Goal: Use online tool/utility: Utilize a website feature to perform a specific function

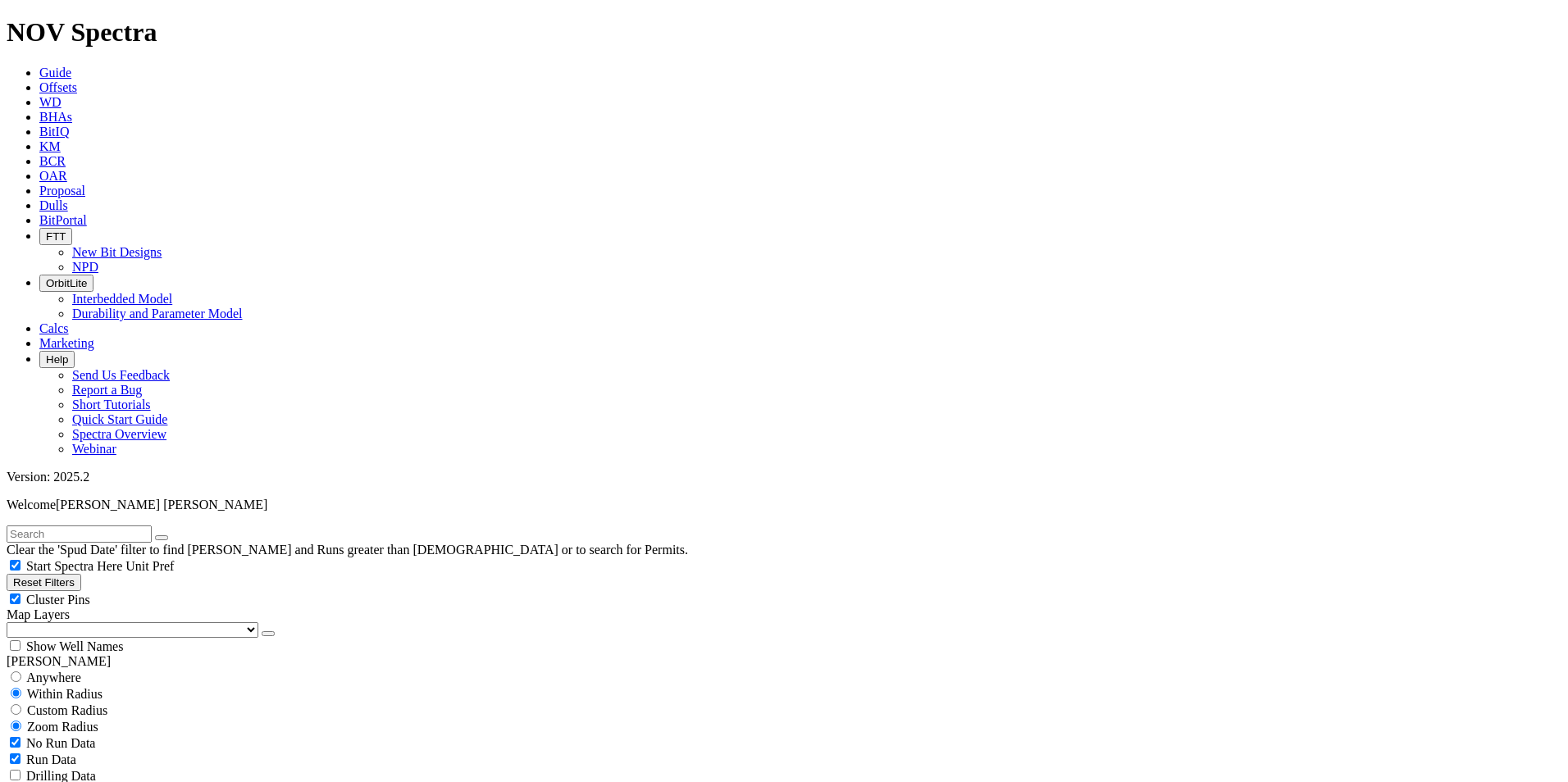
click at [131, 526] on input "text" at bounding box center [79, 534] width 145 height 17
type input "ixachi"
click at [57, 574] on button "Reset Filters" at bounding box center [44, 583] width 74 height 17
click at [95, 526] on input "text" at bounding box center [79, 534] width 145 height 17
type input "ixachi"
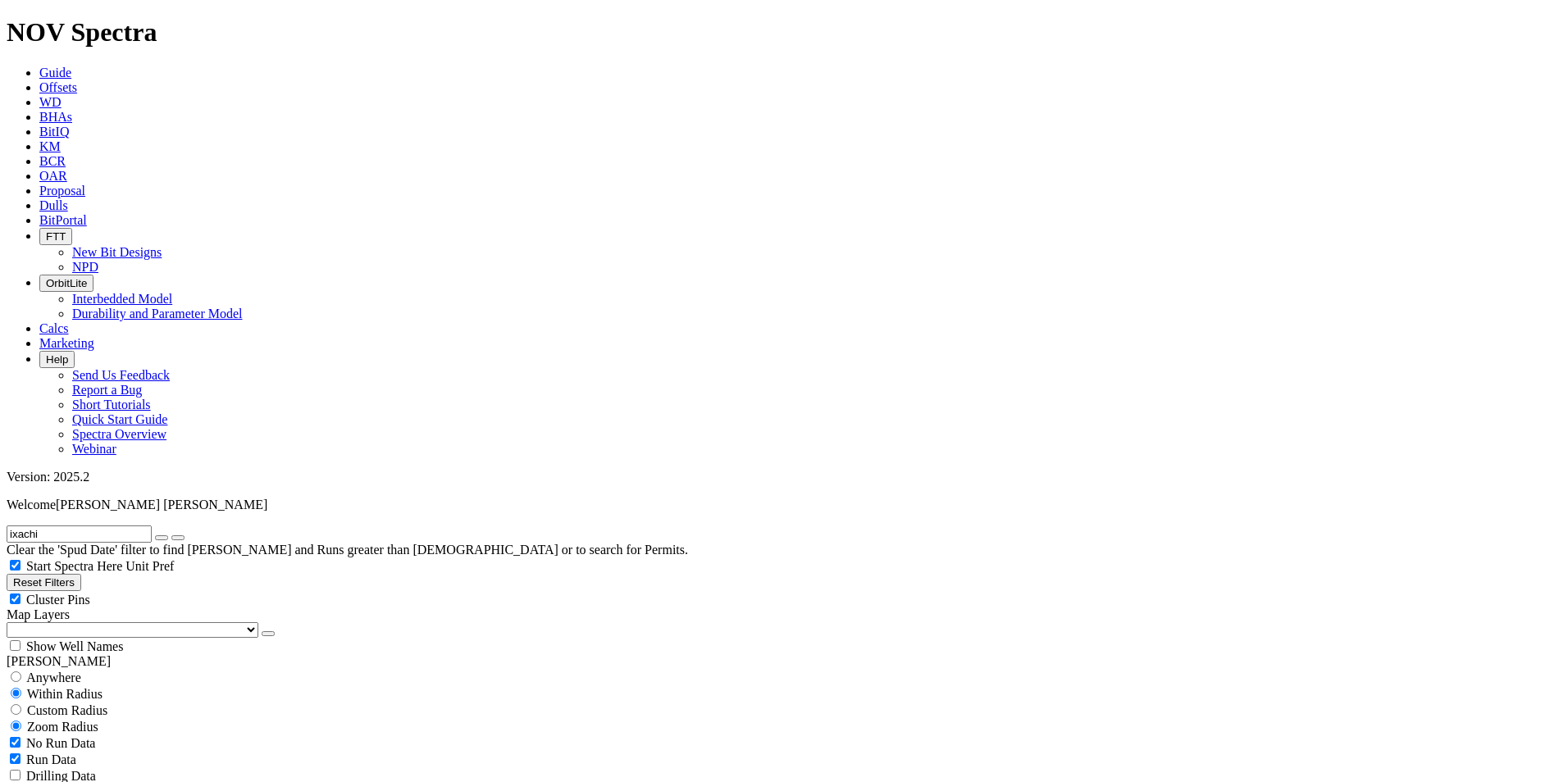
click at [171, 536] on button "submit" at bounding box center [178, 537] width 13 height 5
click at [161, 538] on icon "button" at bounding box center [161, 538] width 0 height 0
click at [48, 574] on button "Reset Filters" at bounding box center [44, 583] width 74 height 17
click at [114, 526] on input "text" at bounding box center [79, 534] width 145 height 17
paste input "TKF66-AE12"
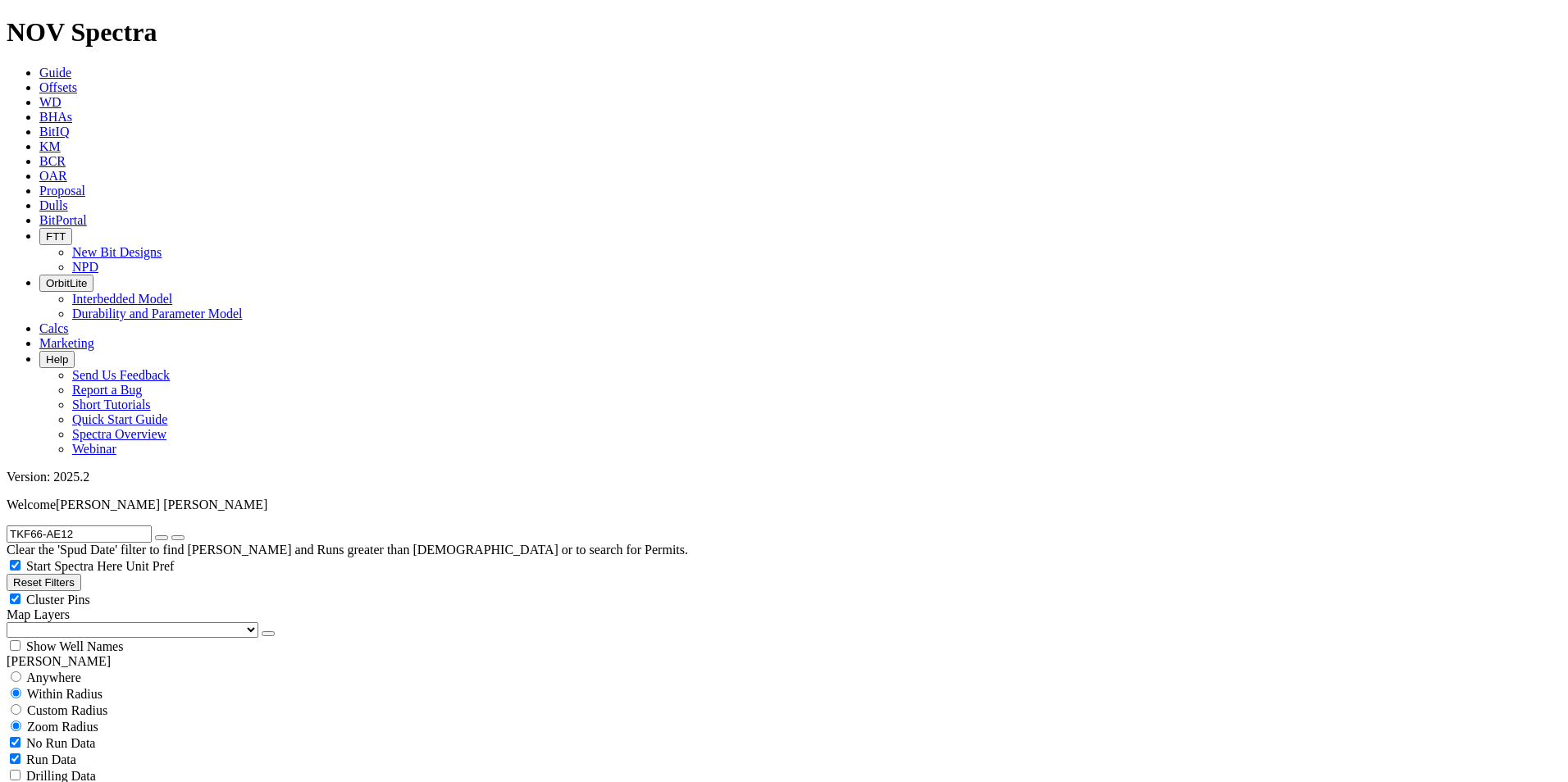
type input "TKF66-AE12"
click at [171, 536] on button "submit" at bounding box center [178, 537] width 13 height 5
click at [22, 671] on input "radio" at bounding box center [16, 677] width 11 height 11
radio input "true"
radio input "false"
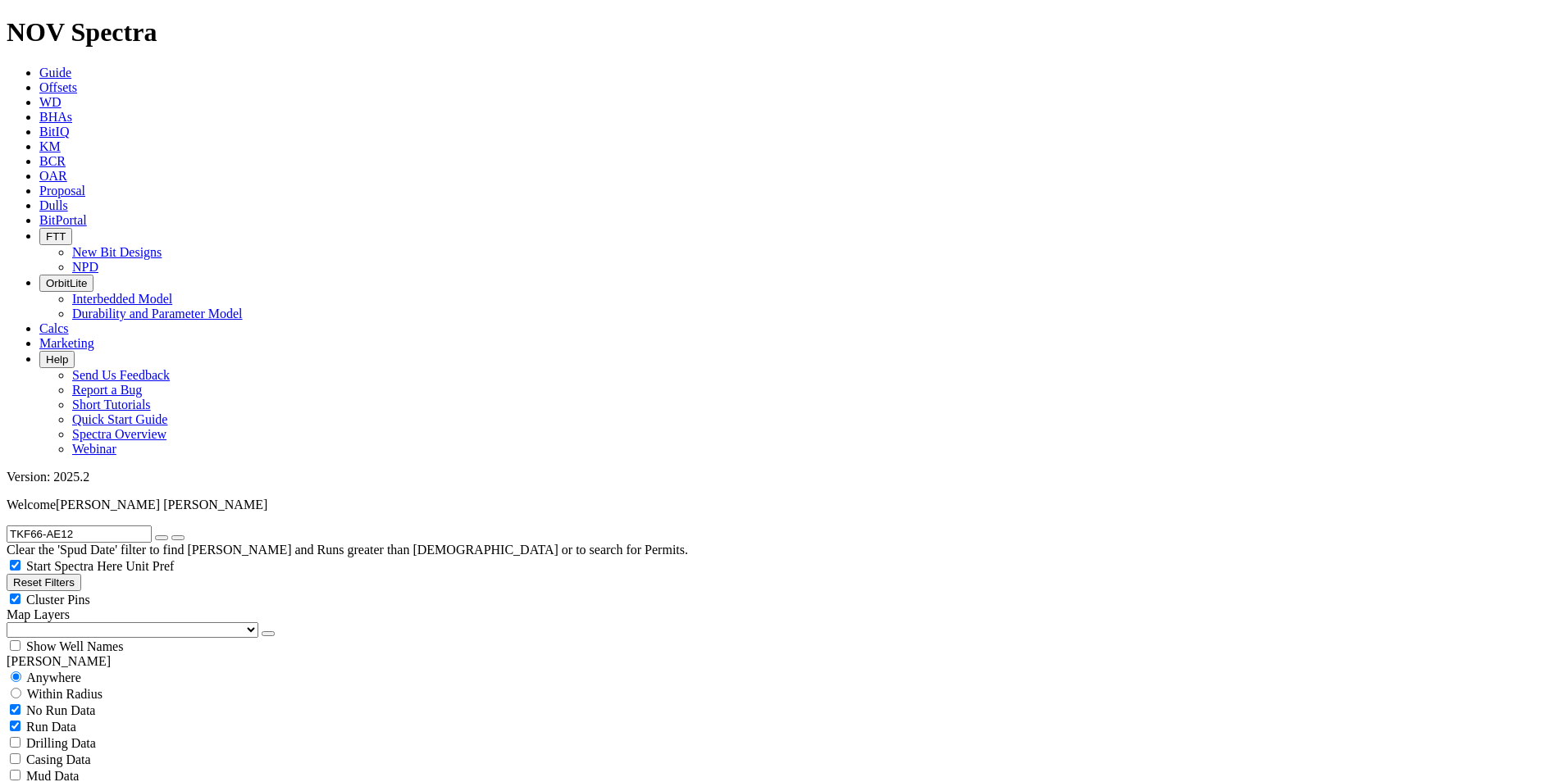
click at [29, 702] on div "No Run Data" at bounding box center [784, 710] width 1555 height 16
checkbox input "false"
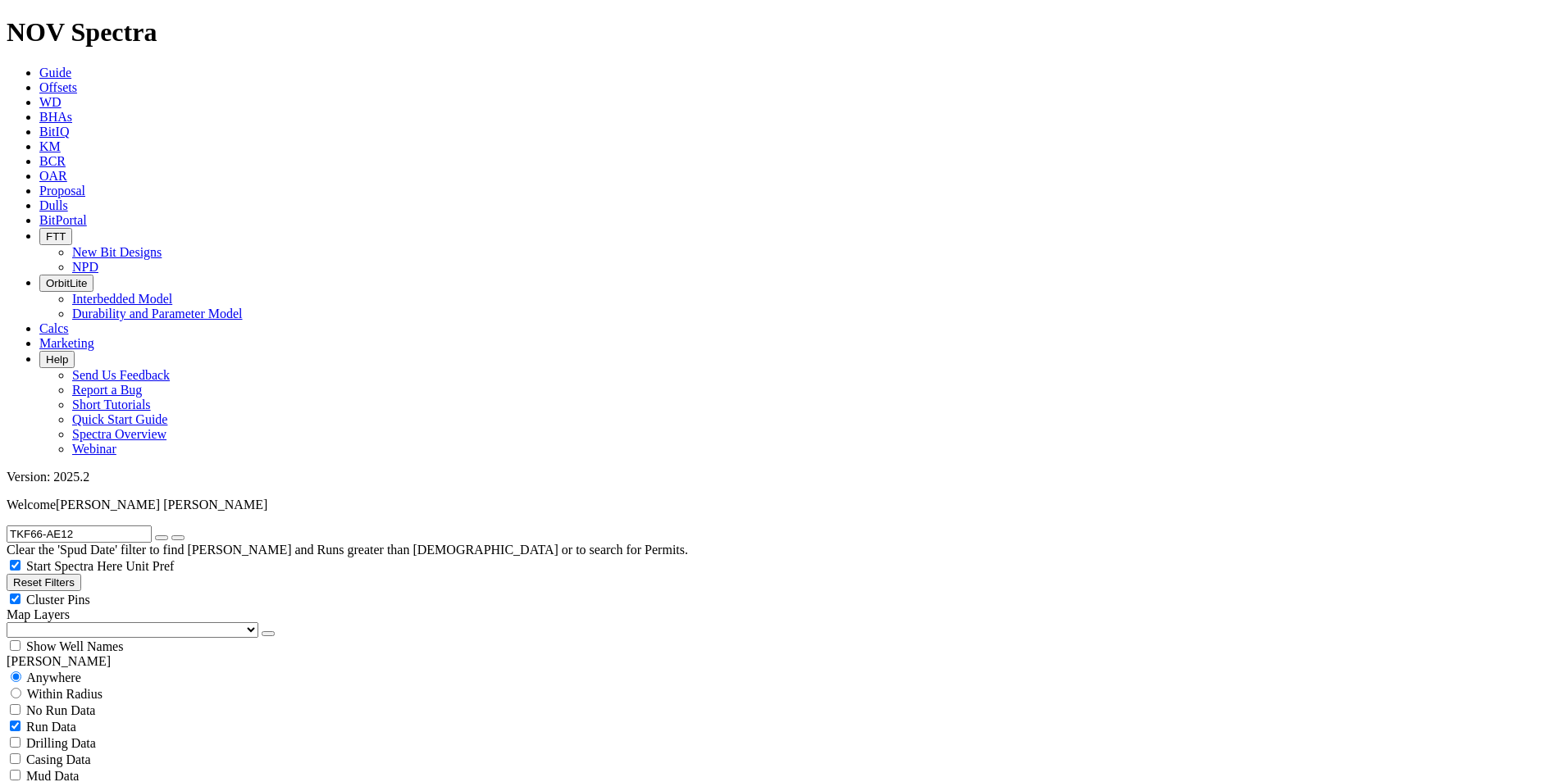
radio input "false"
radio input "true"
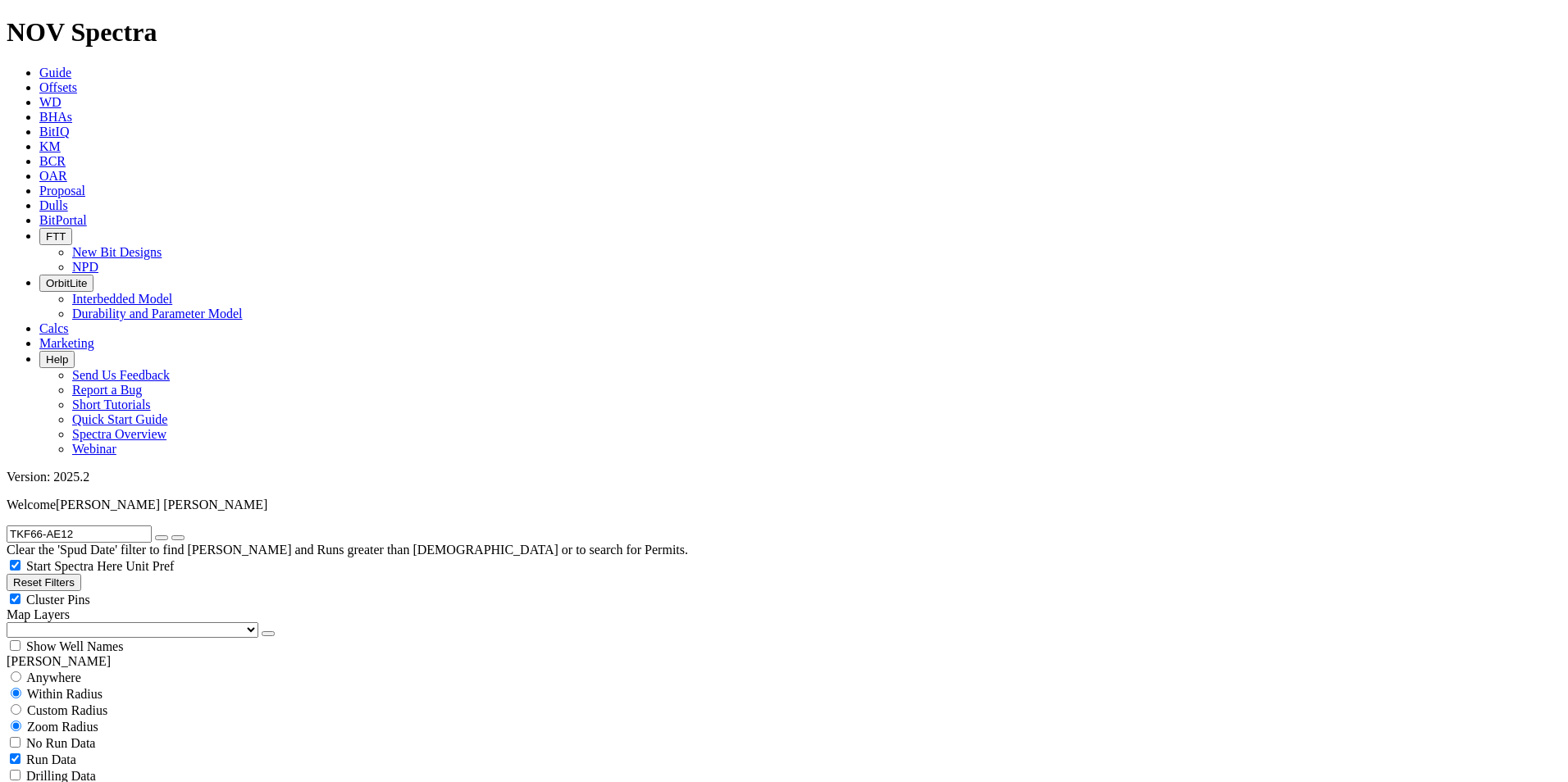
scroll to position [681, 0]
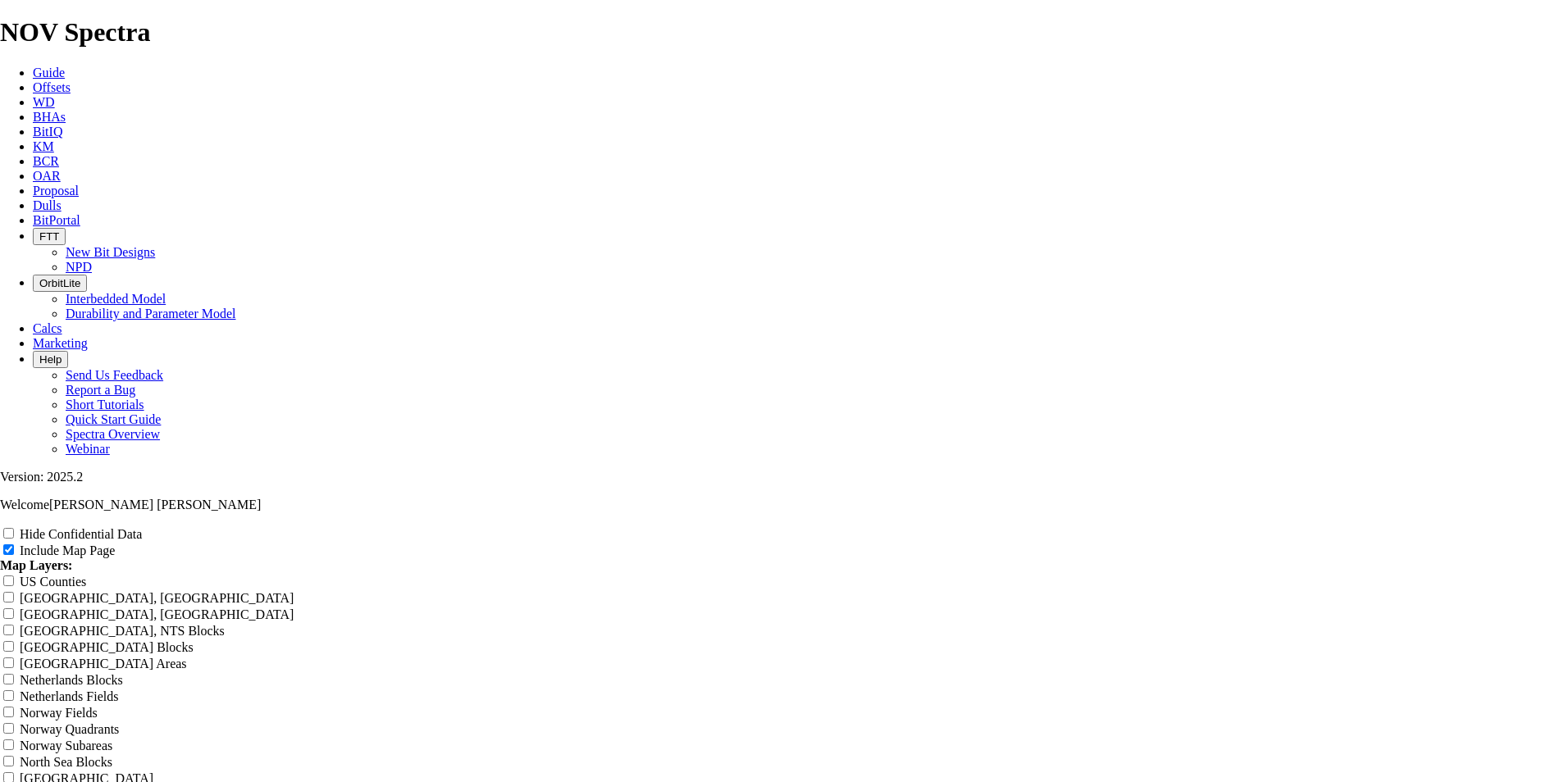
scroll to position [1968, 0]
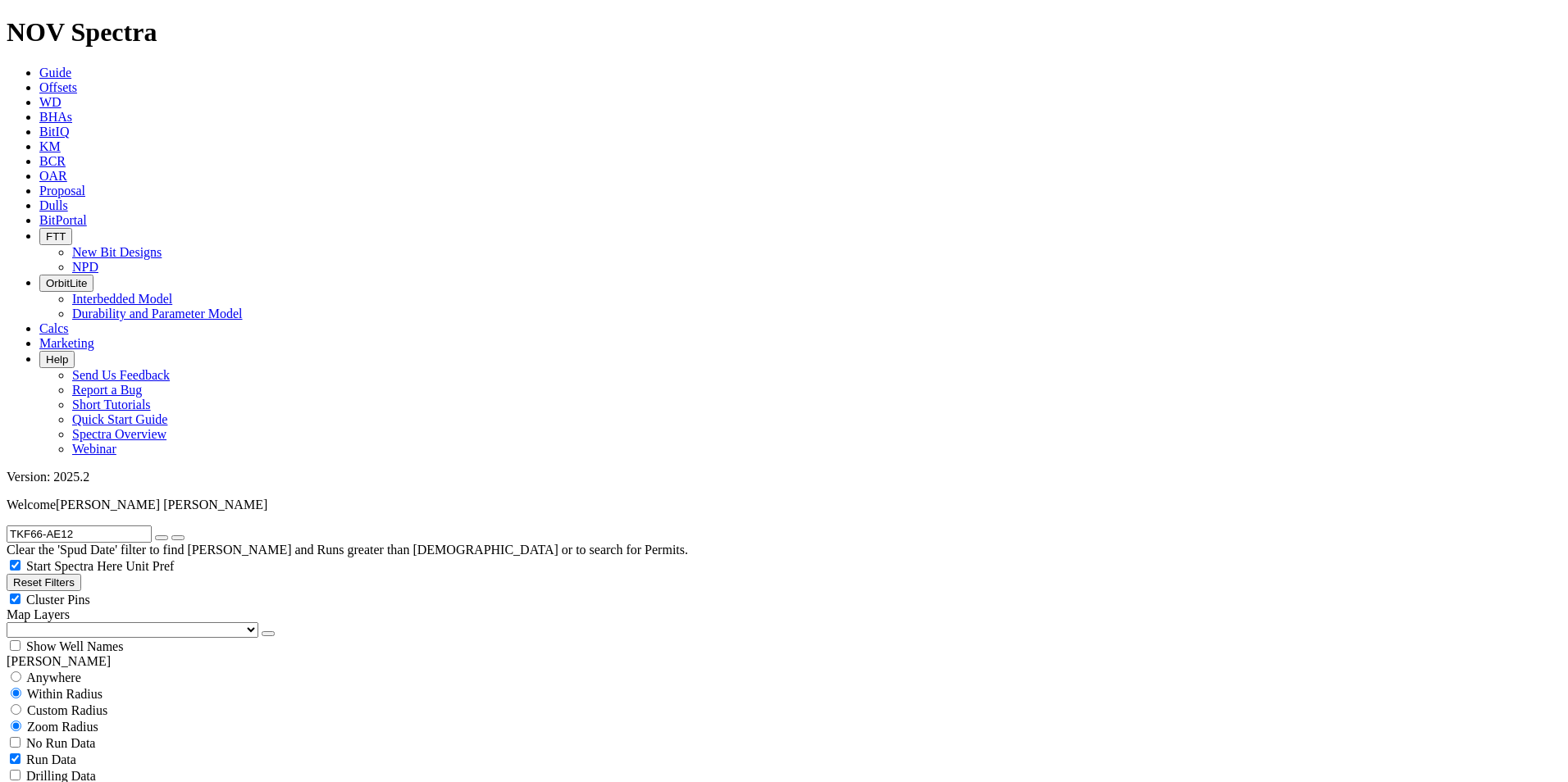
scroll to position [1203, 0]
type input "400"
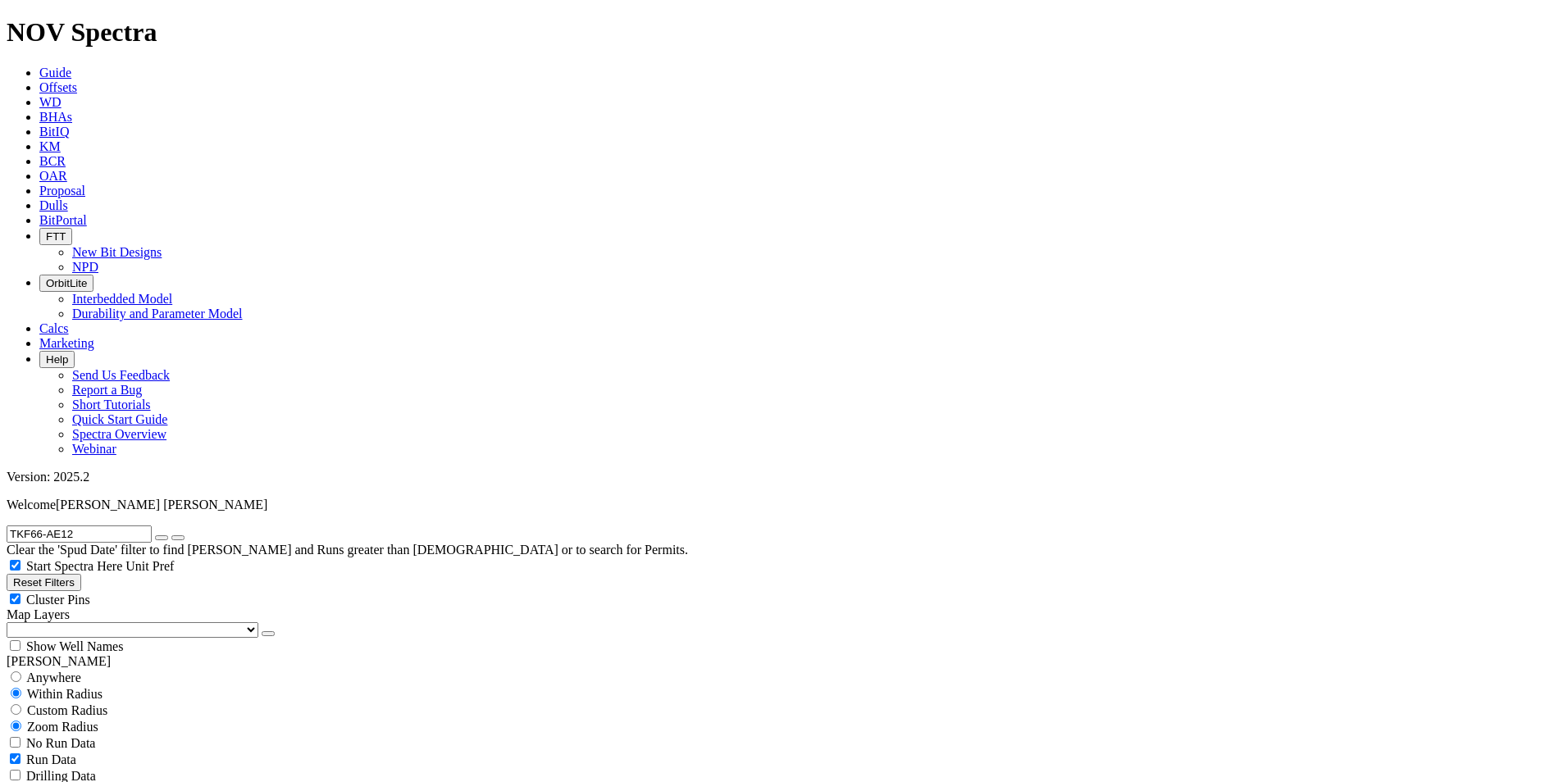
drag, startPoint x: 95, startPoint y: 574, endPoint x: 139, endPoint y: 585, distance: 45.4
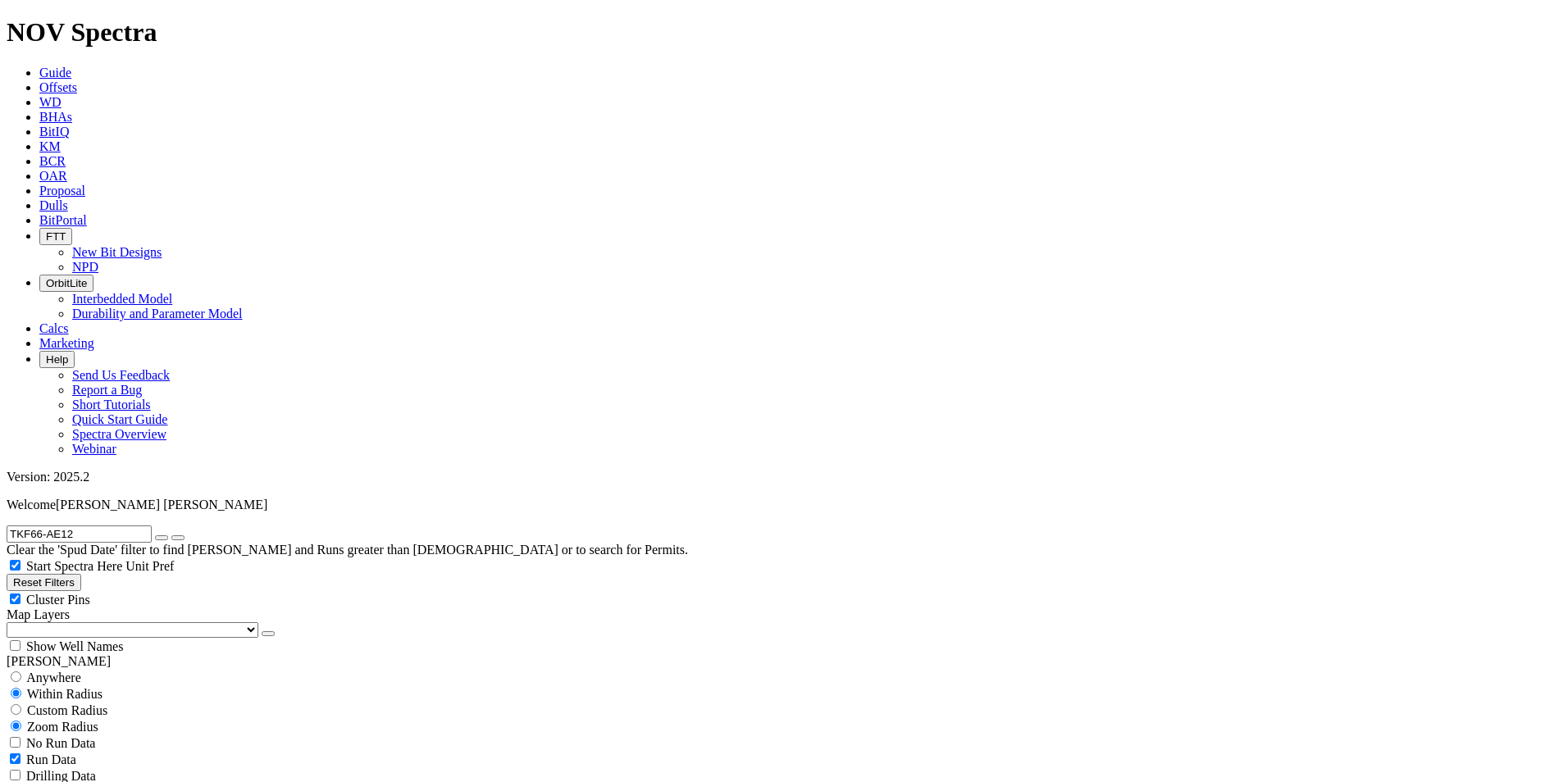
type input "400"
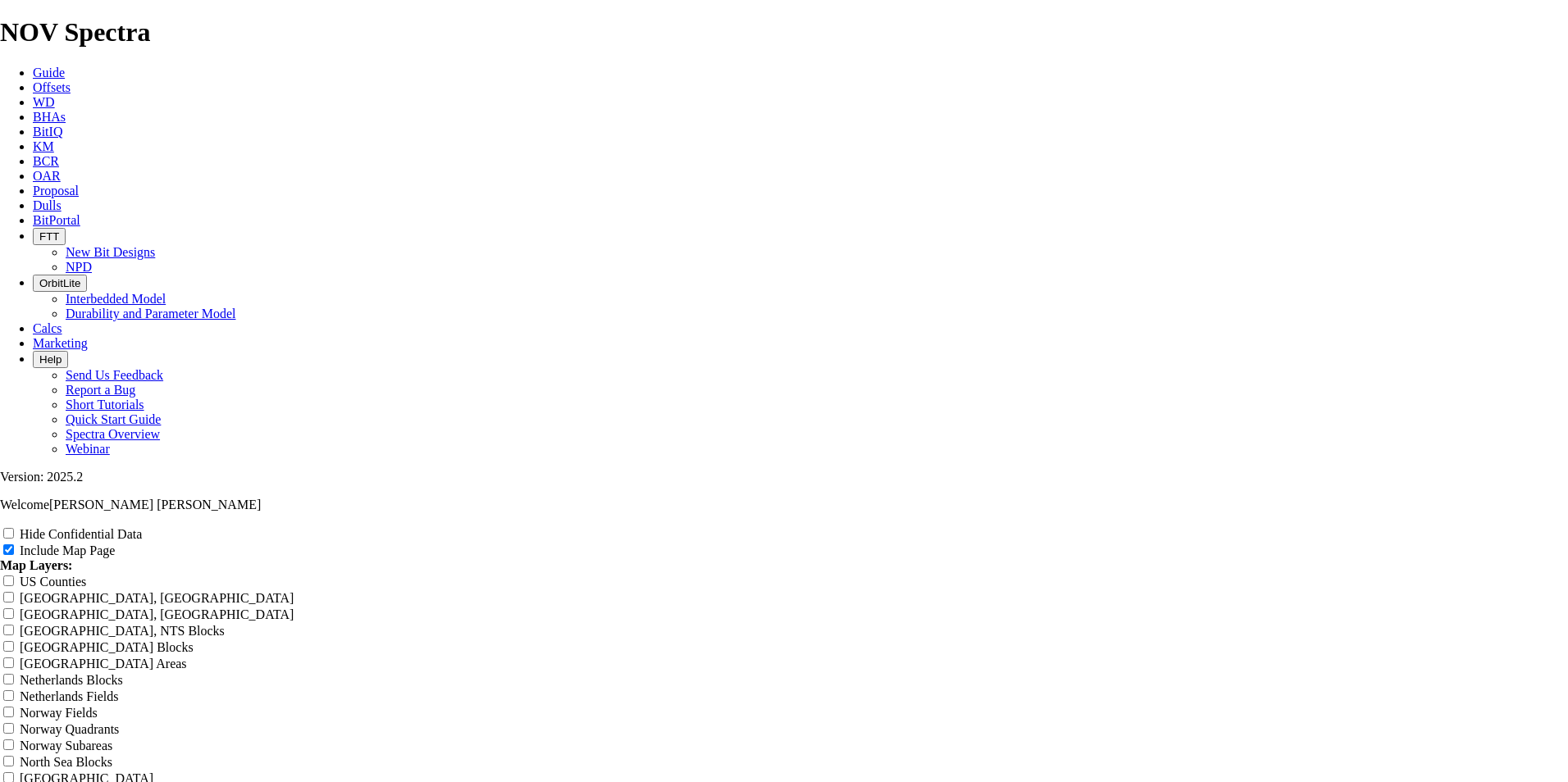
scroll to position [2187, 0]
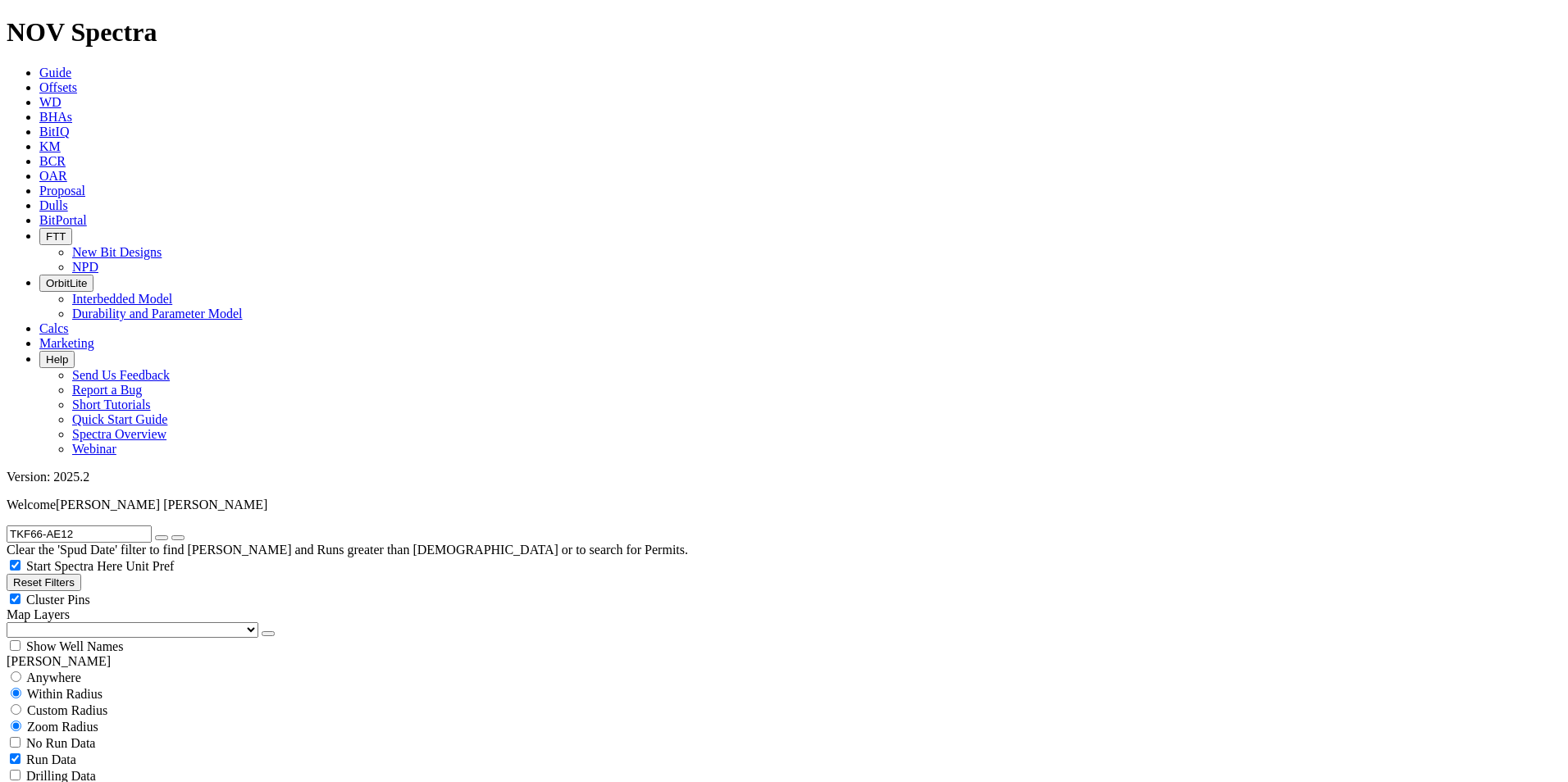
scroll to position [984, 0]
drag, startPoint x: 94, startPoint y: 469, endPoint x: 153, endPoint y: 468, distance: 59.0
drag, startPoint x: 100, startPoint y: 471, endPoint x: 151, endPoint y: 473, distance: 51.0
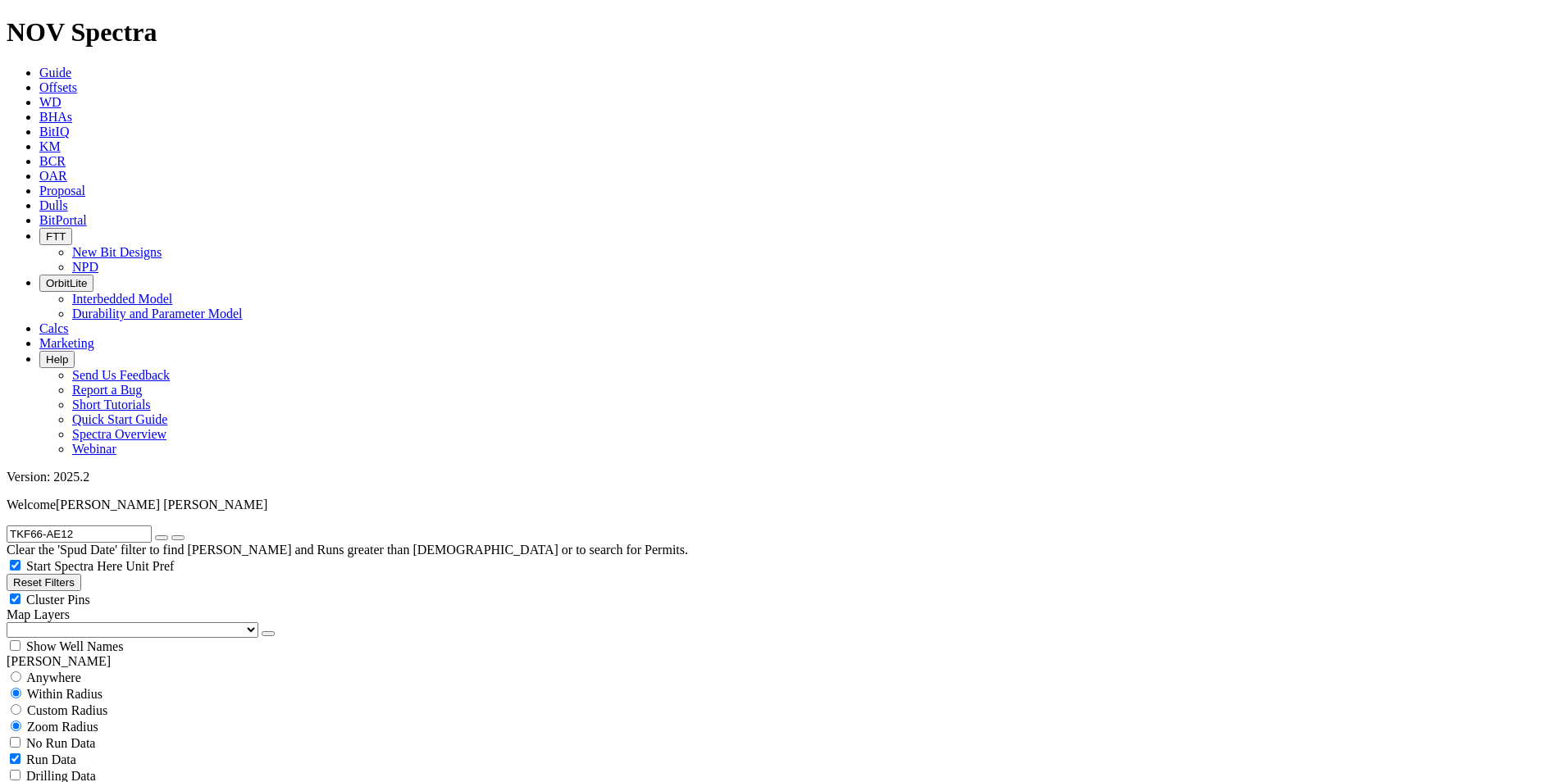
type input "400"
drag, startPoint x: 99, startPoint y: 420, endPoint x: 165, endPoint y: 428, distance: 66.5
type input "6"
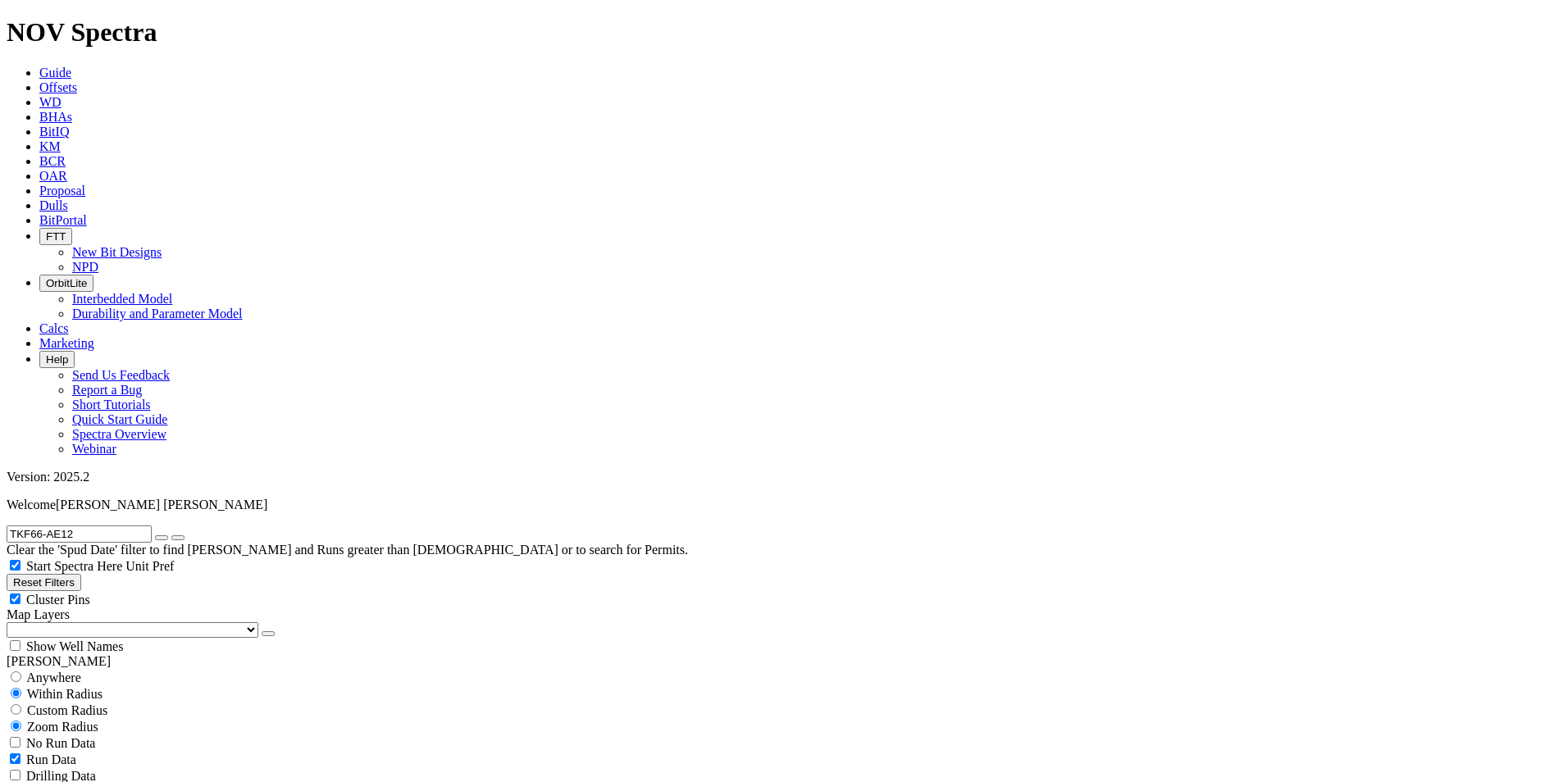
type input "1000"
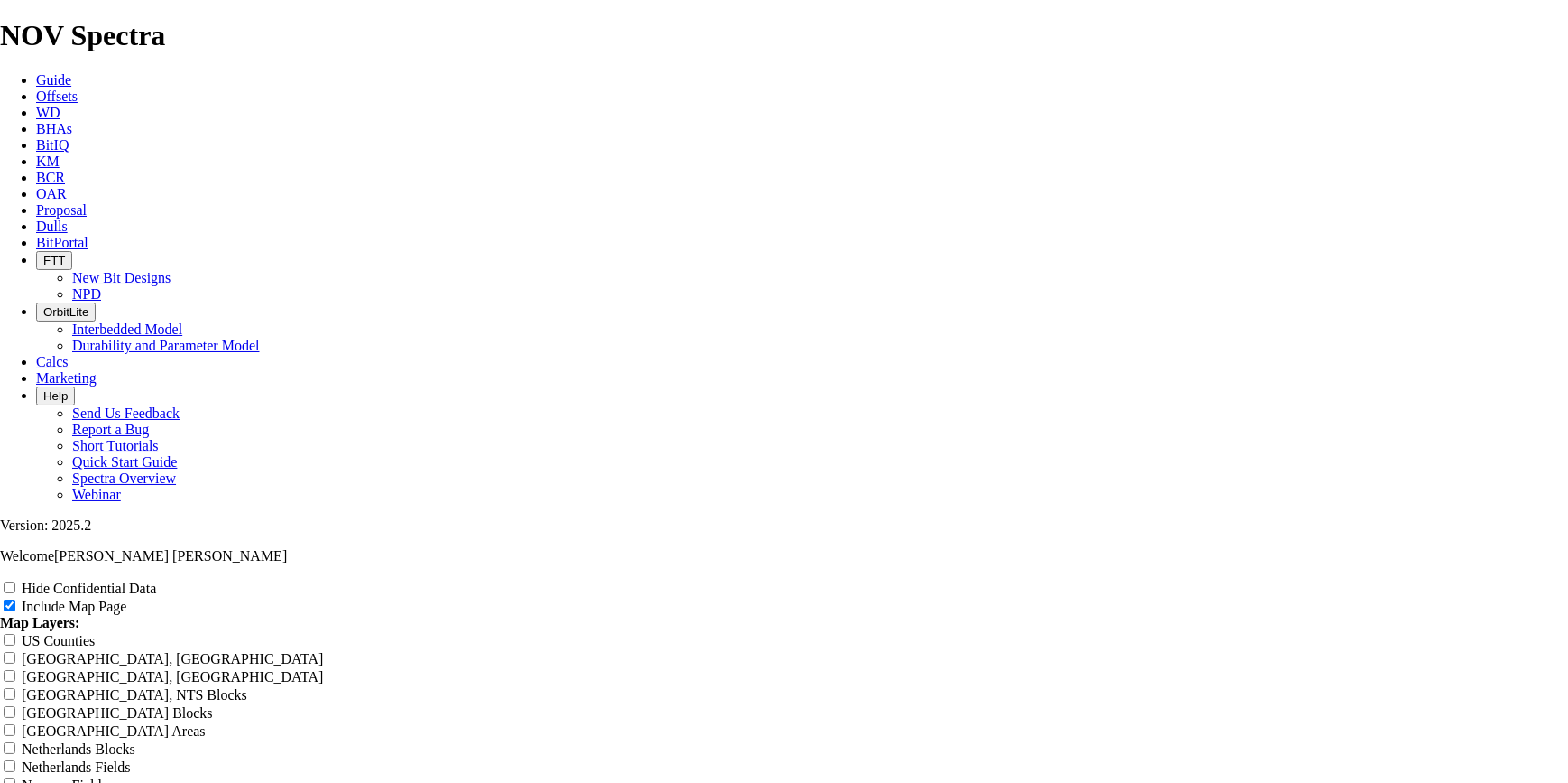
scroll to position [3046, 0]
click at [36, 89] on icon at bounding box center [36, 96] width 0 height 15
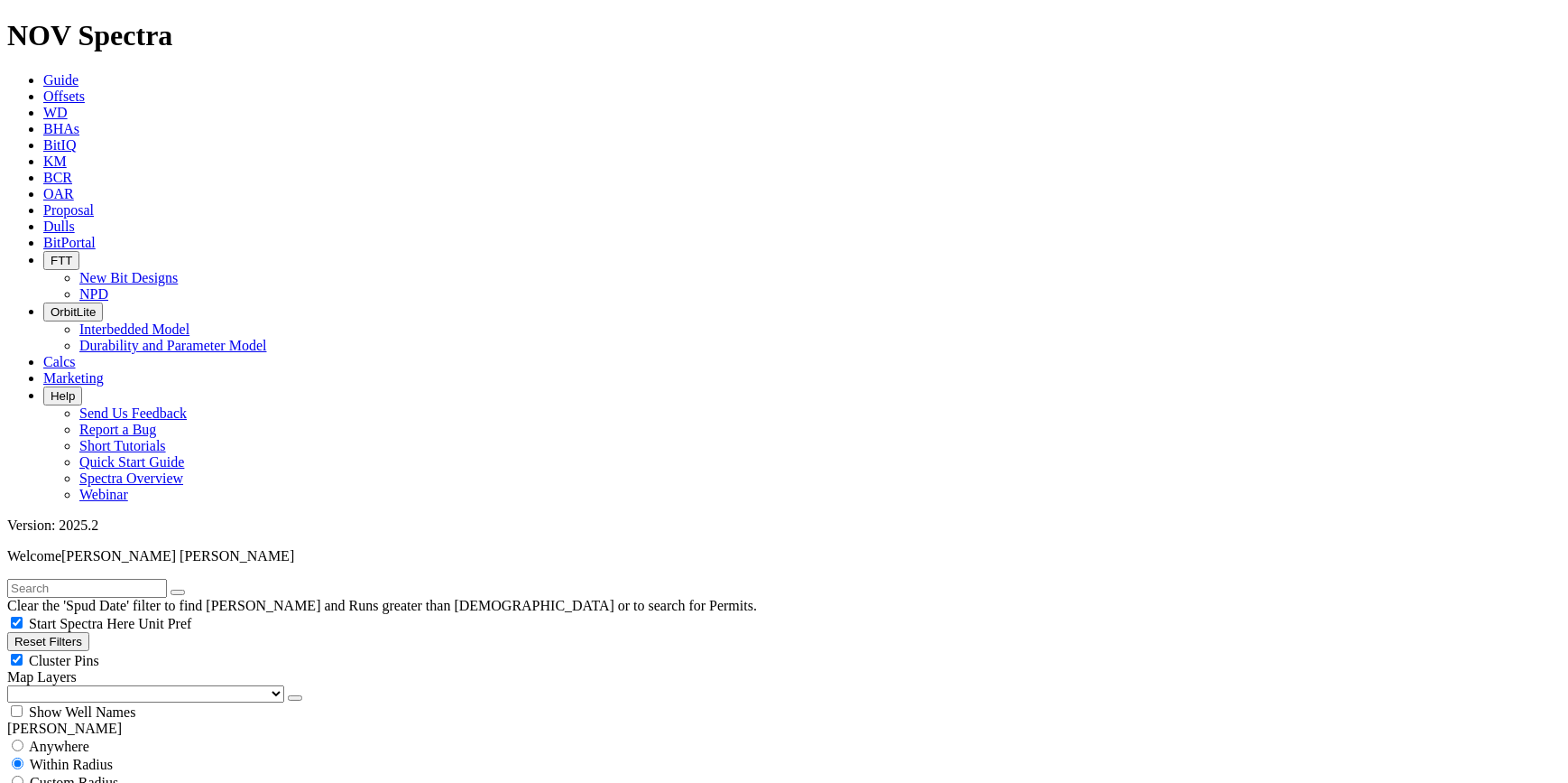
click at [96, 234] on span "BitPortal" at bounding box center [69, 241] width 52 height 15
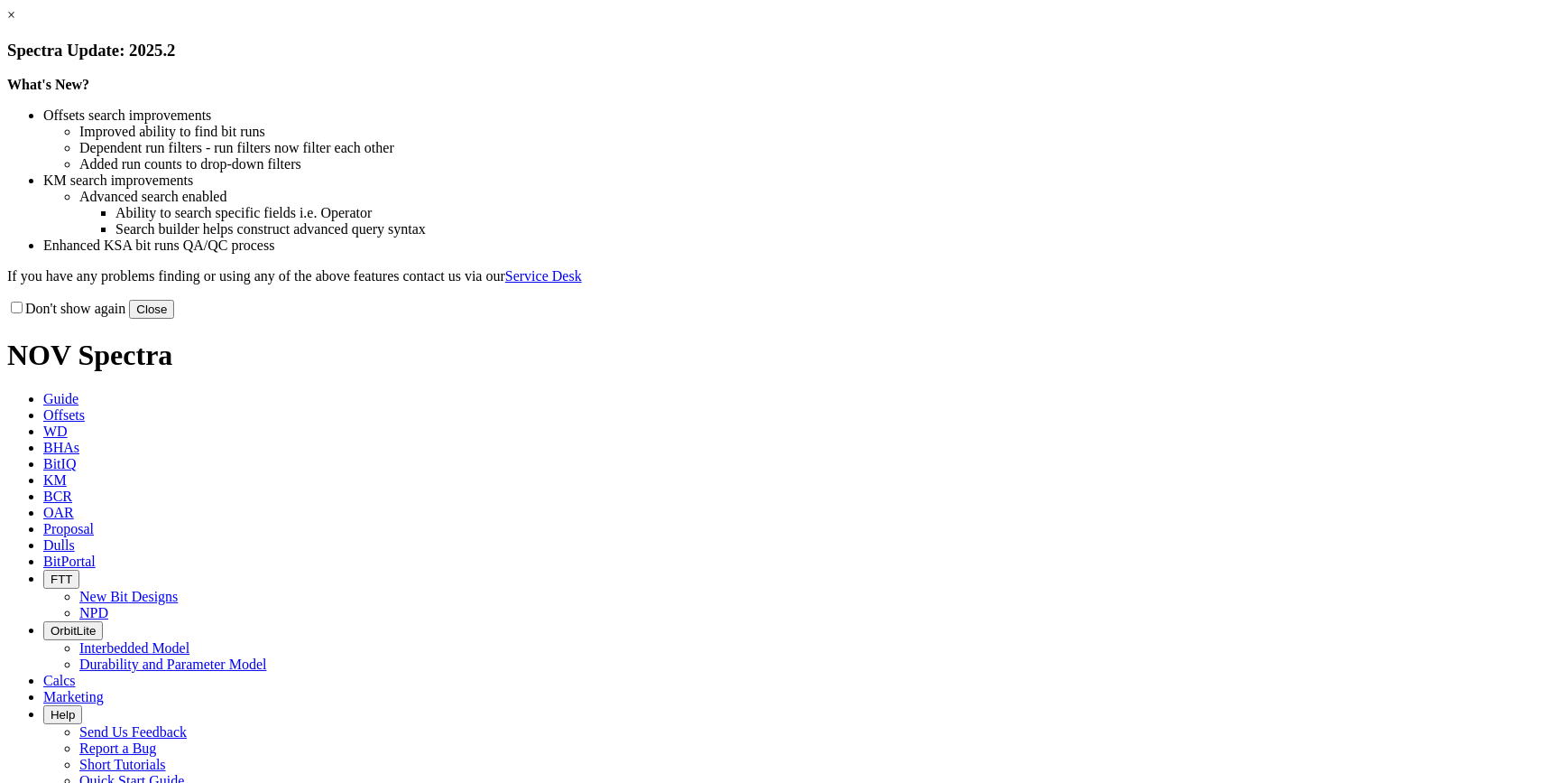
click at [174, 318] on button "Close" at bounding box center [151, 308] width 45 height 19
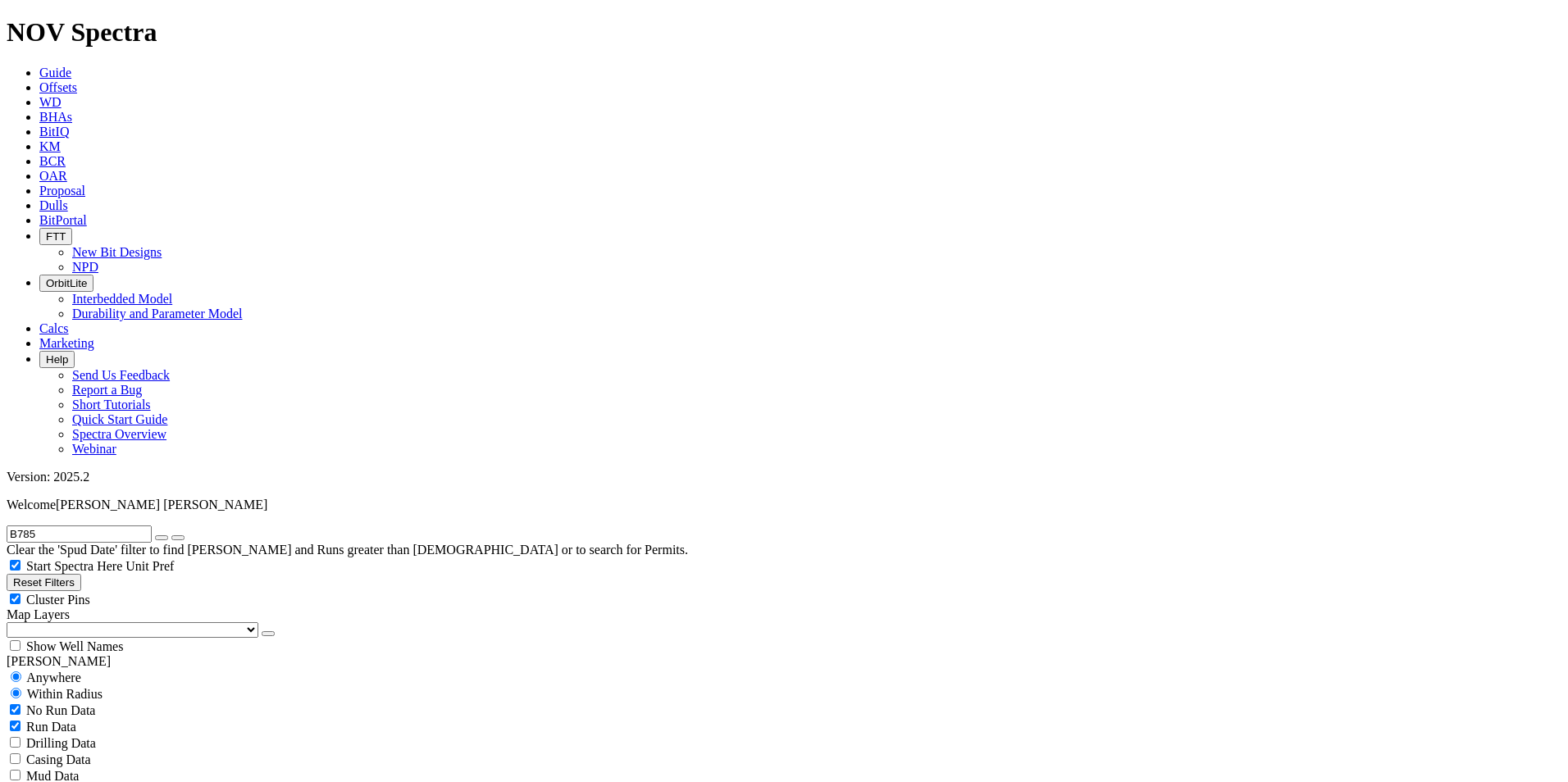
radio input "false"
radio input "true"
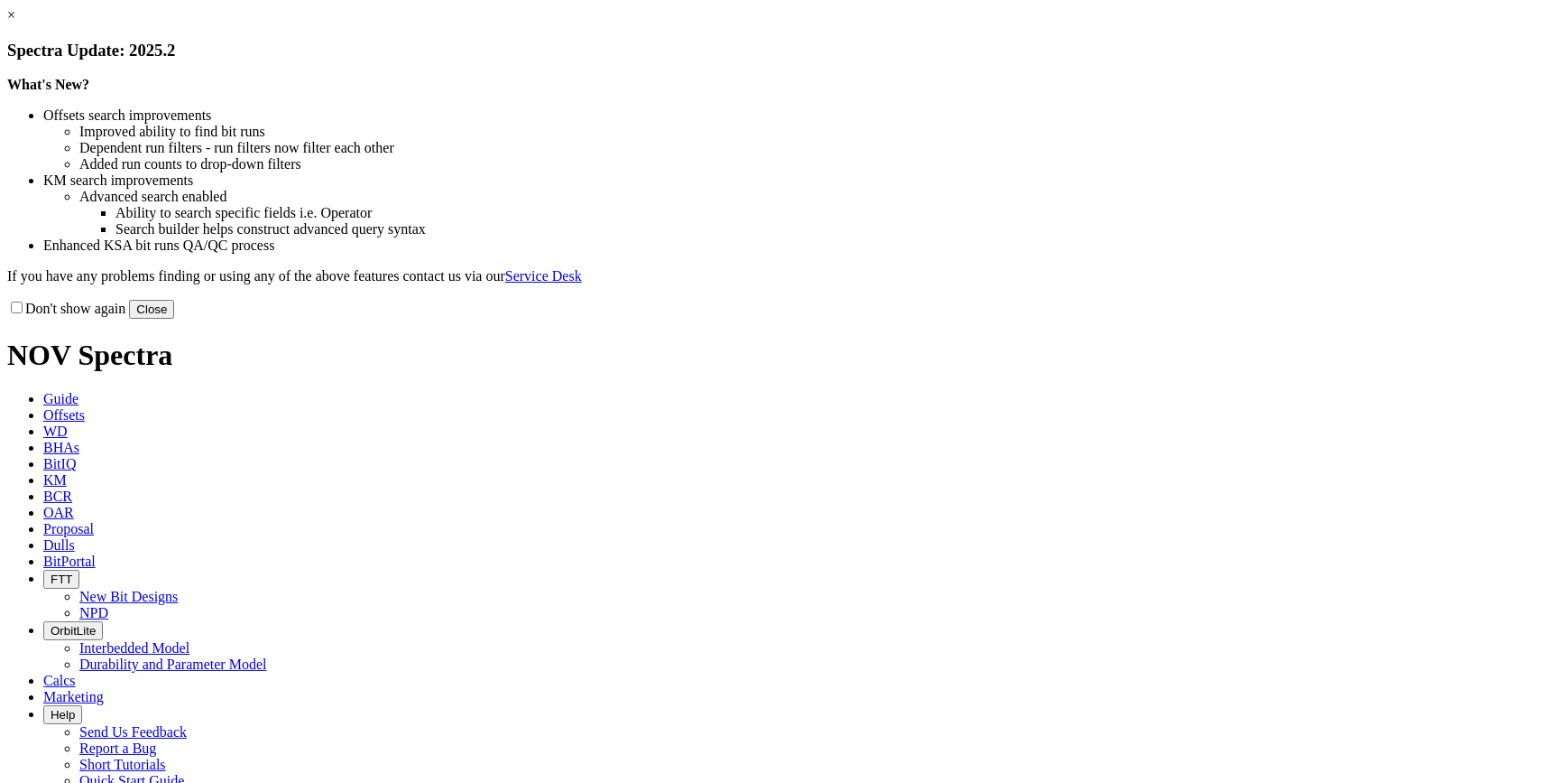
click at [174, 318] on button "Close" at bounding box center [151, 308] width 45 height 19
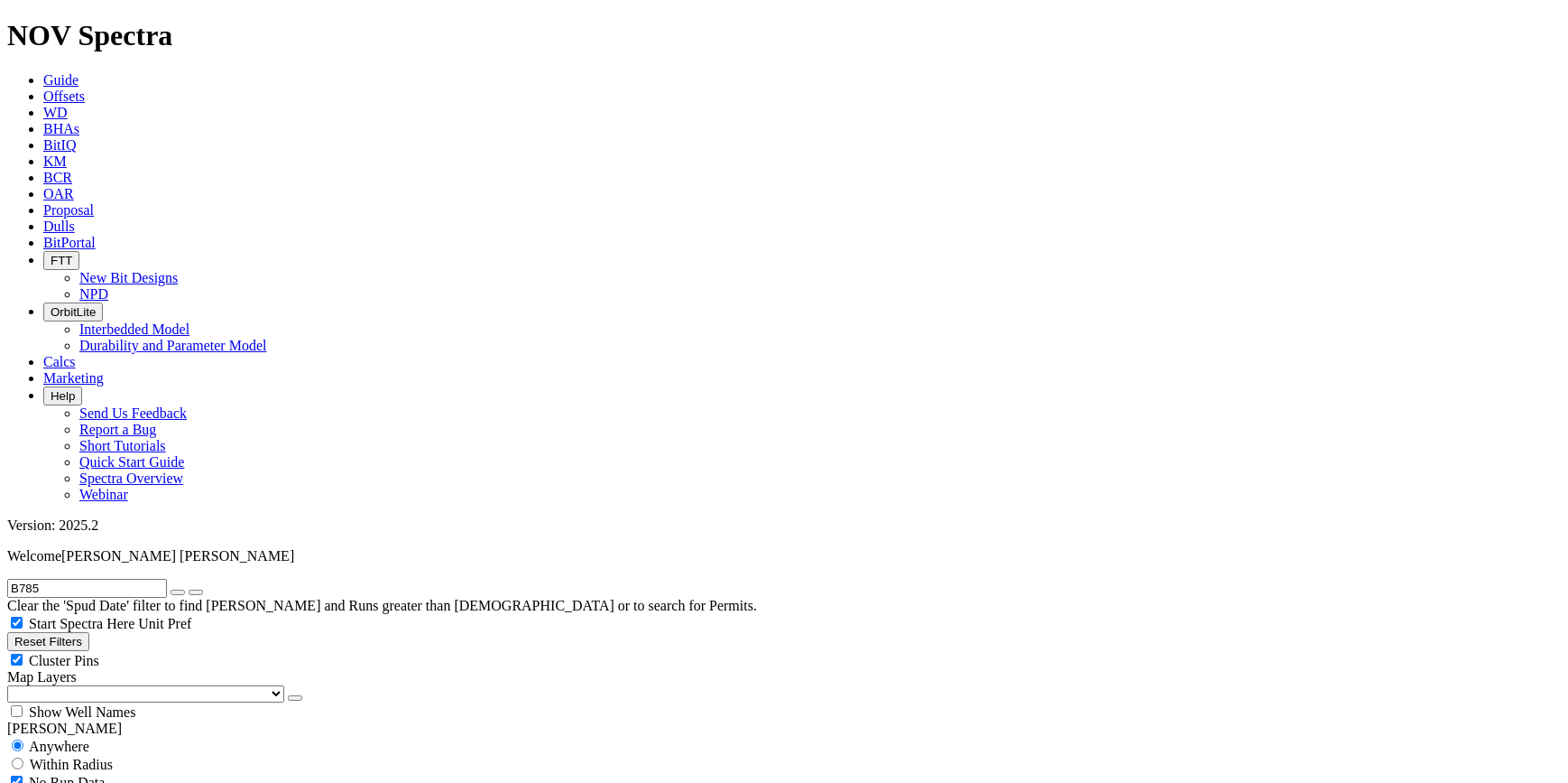
scroll to position [1532, 0]
type input "8"
checkbox input "false"
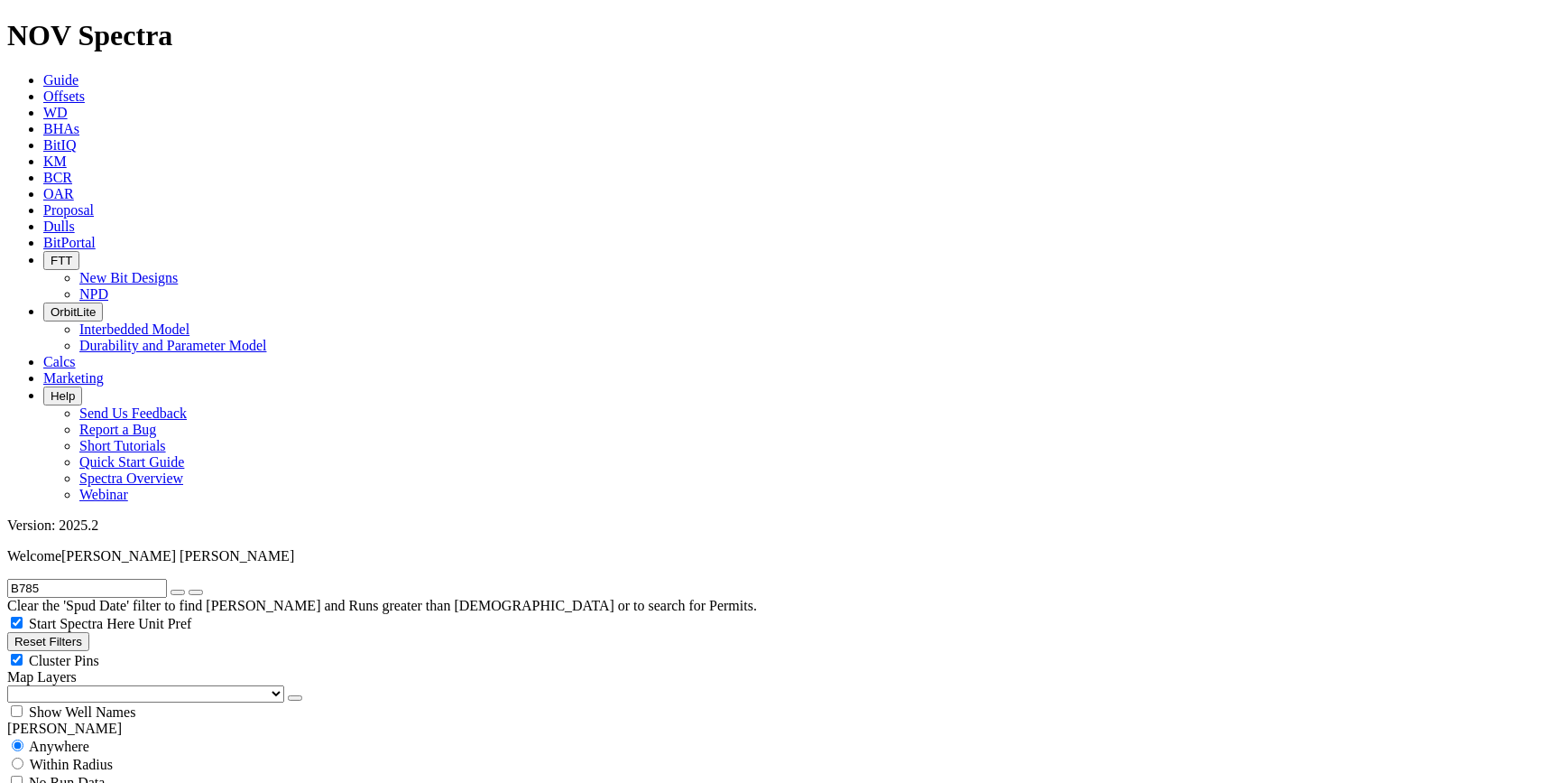
type input "800"
drag, startPoint x: 108, startPoint y: 513, endPoint x: 153, endPoint y: 519, distance: 45.4
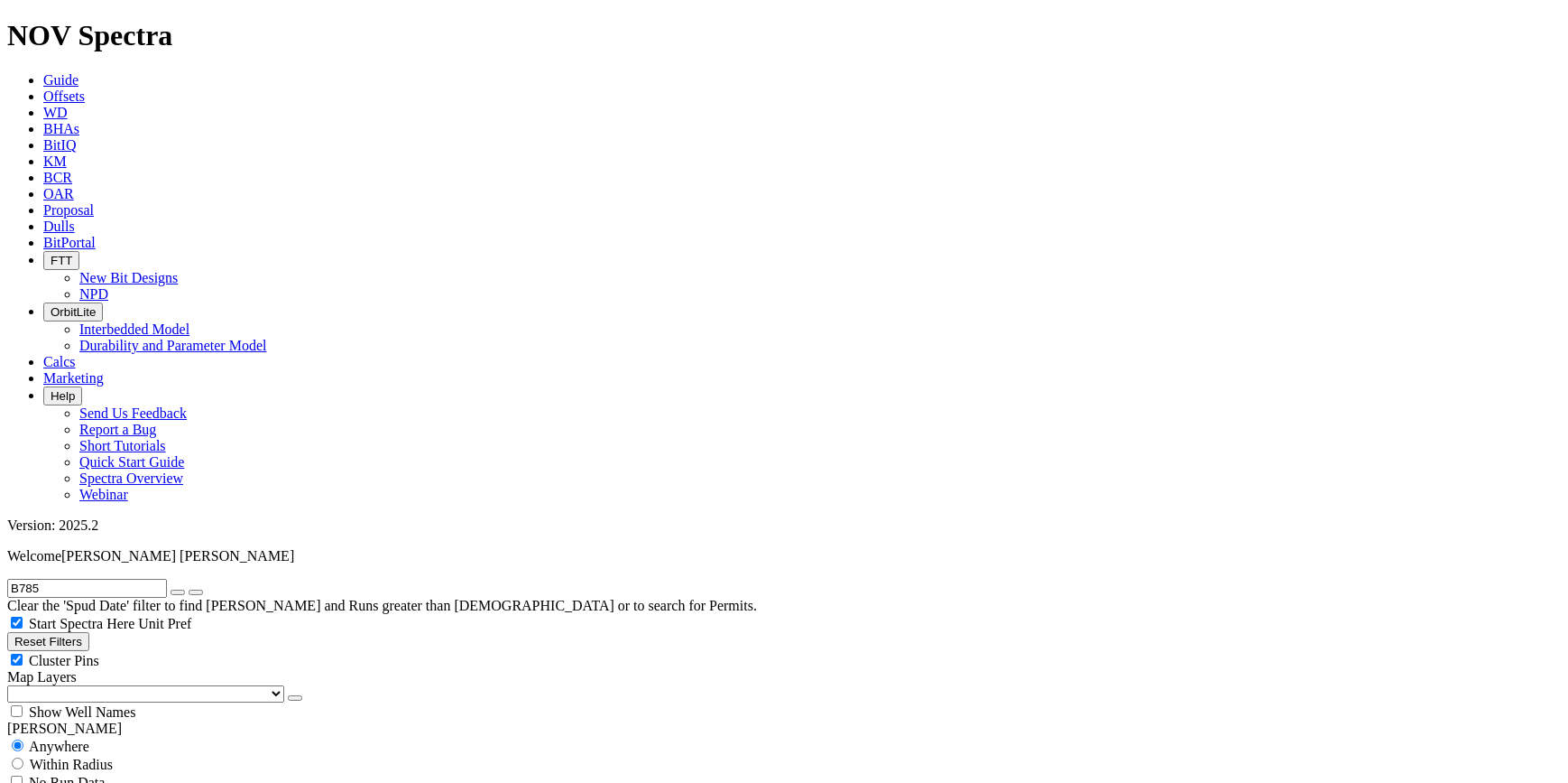
type input "400"
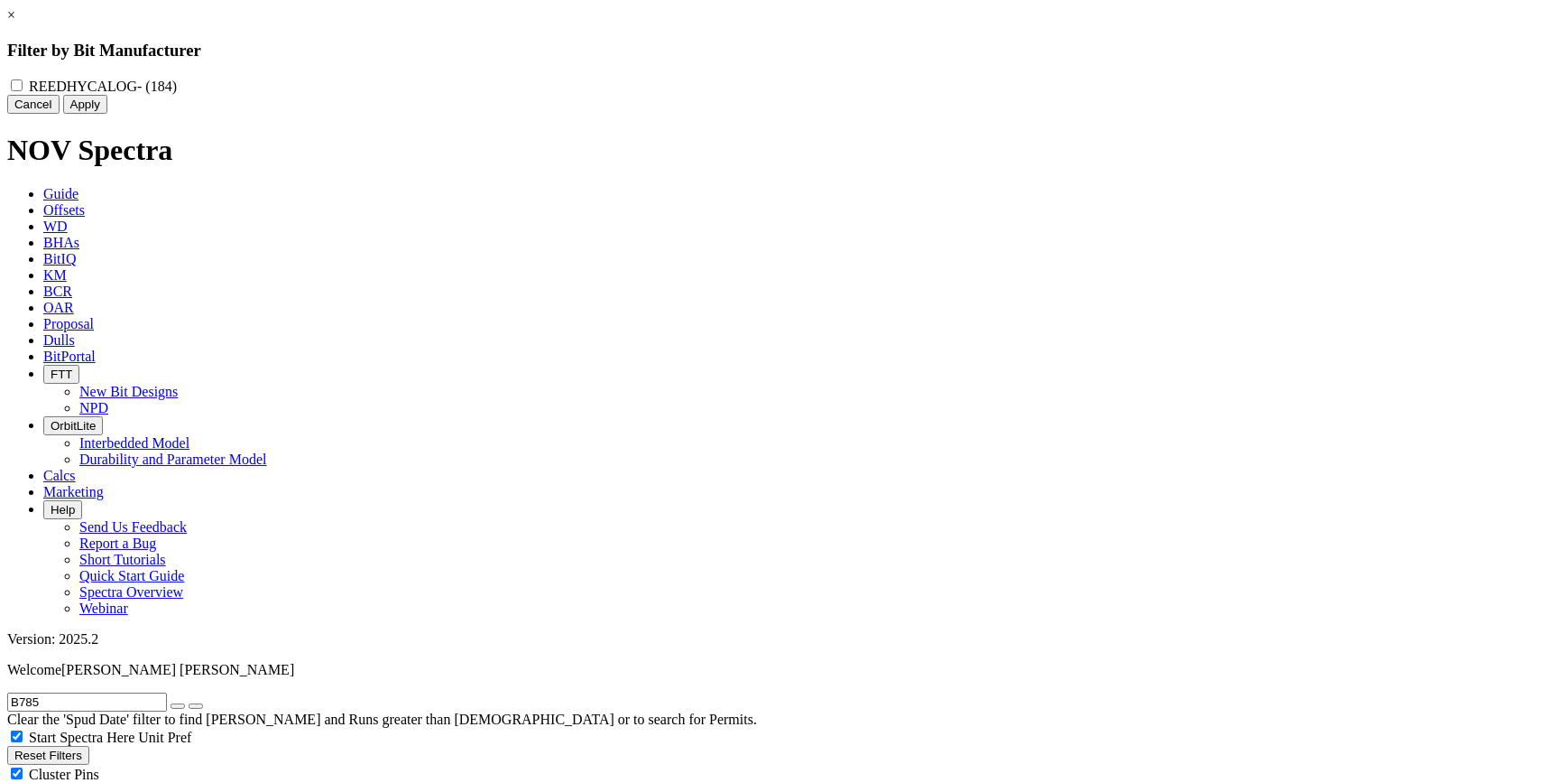
click at [176, 85] on span "- (184)" at bounding box center [157, 86] width 40 height 15
click at [23, 85] on input "REEDHYCALOG - (184)" at bounding box center [17, 86] width 12 height 12
checkbox input "true"
click at [108, 114] on button "Apply" at bounding box center [85, 104] width 44 height 19
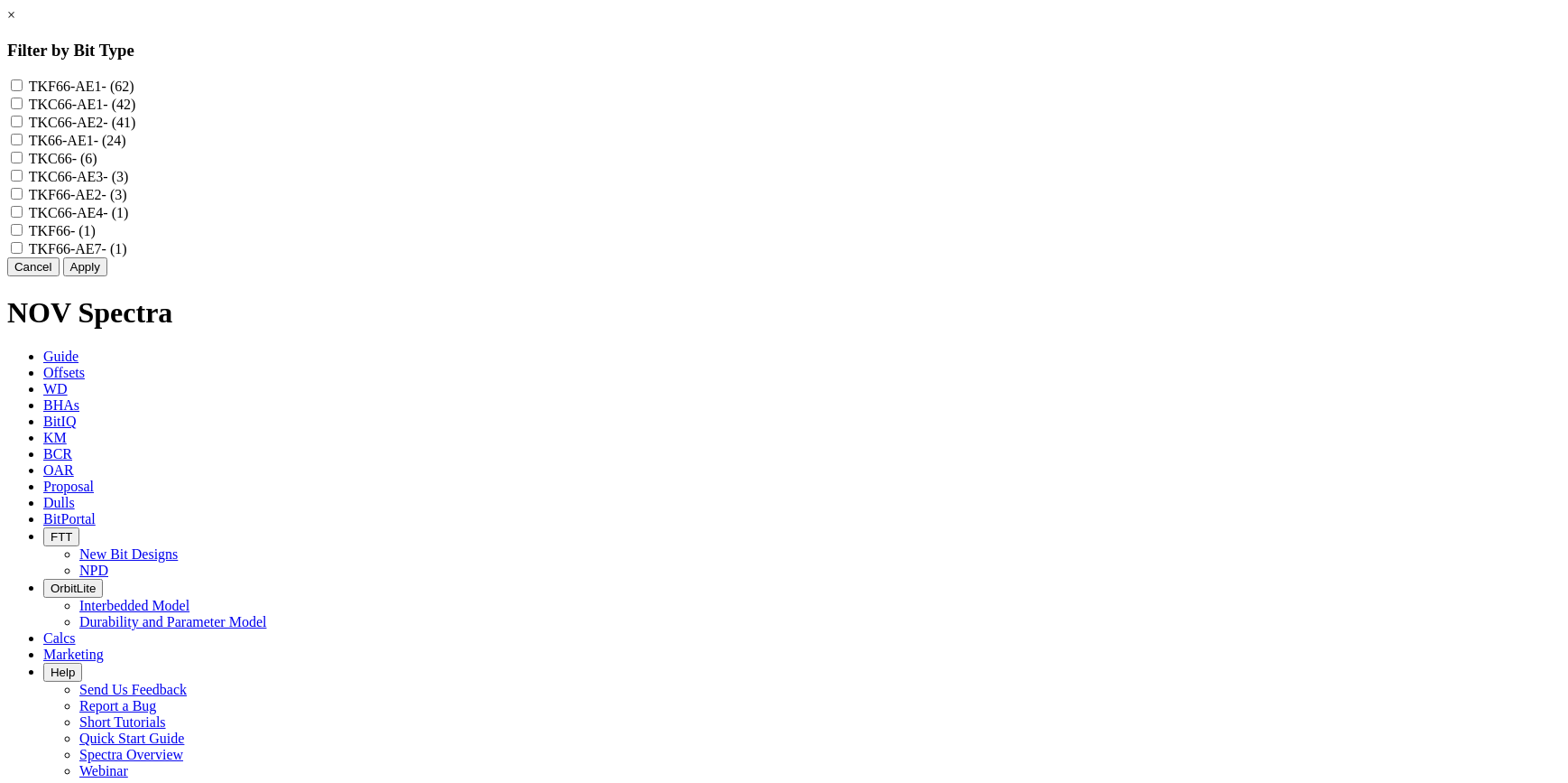
click at [15, 23] on link "×" at bounding box center [11, 14] width 8 height 15
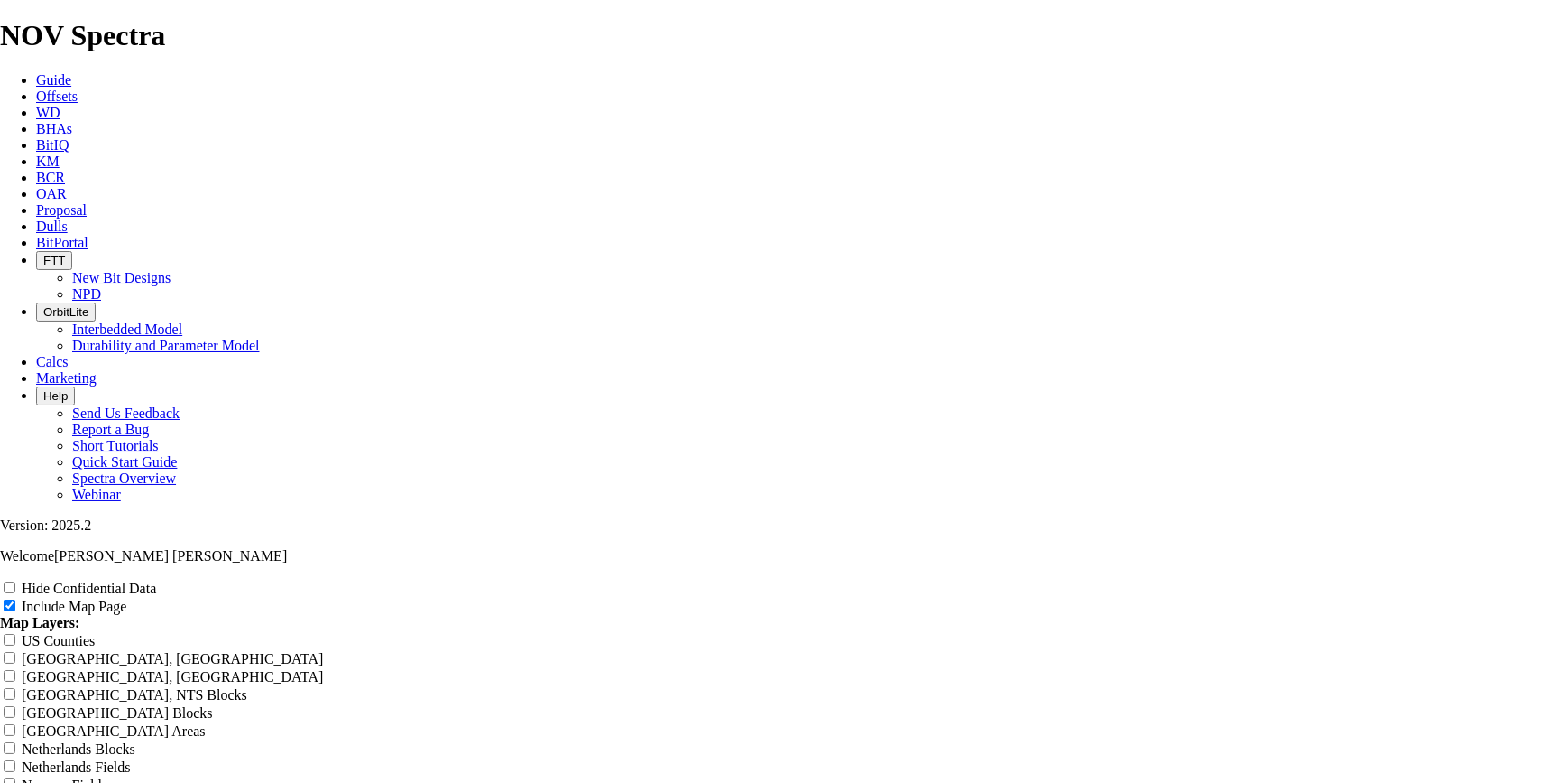
radio input "true"
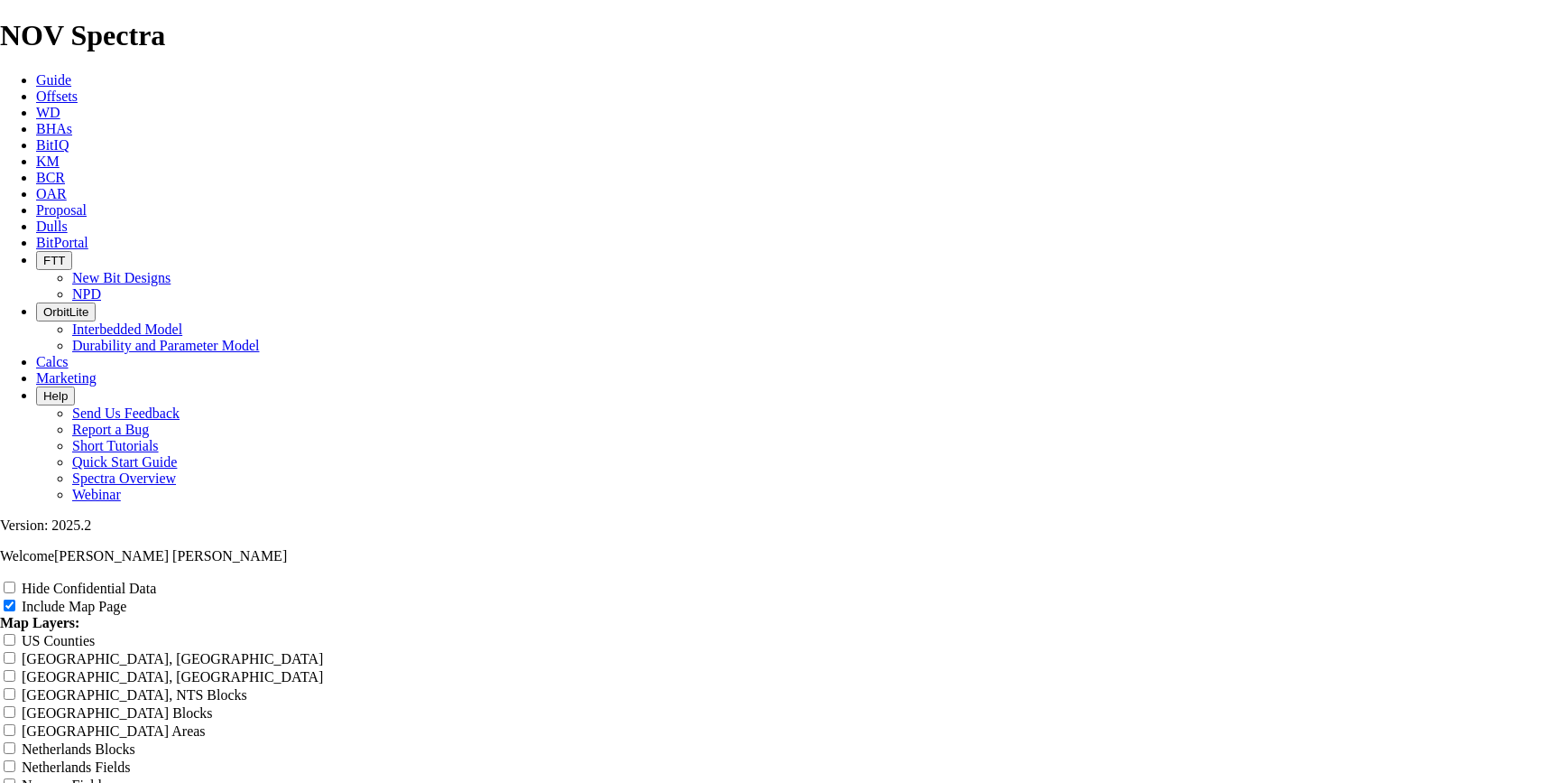
radio input "true"
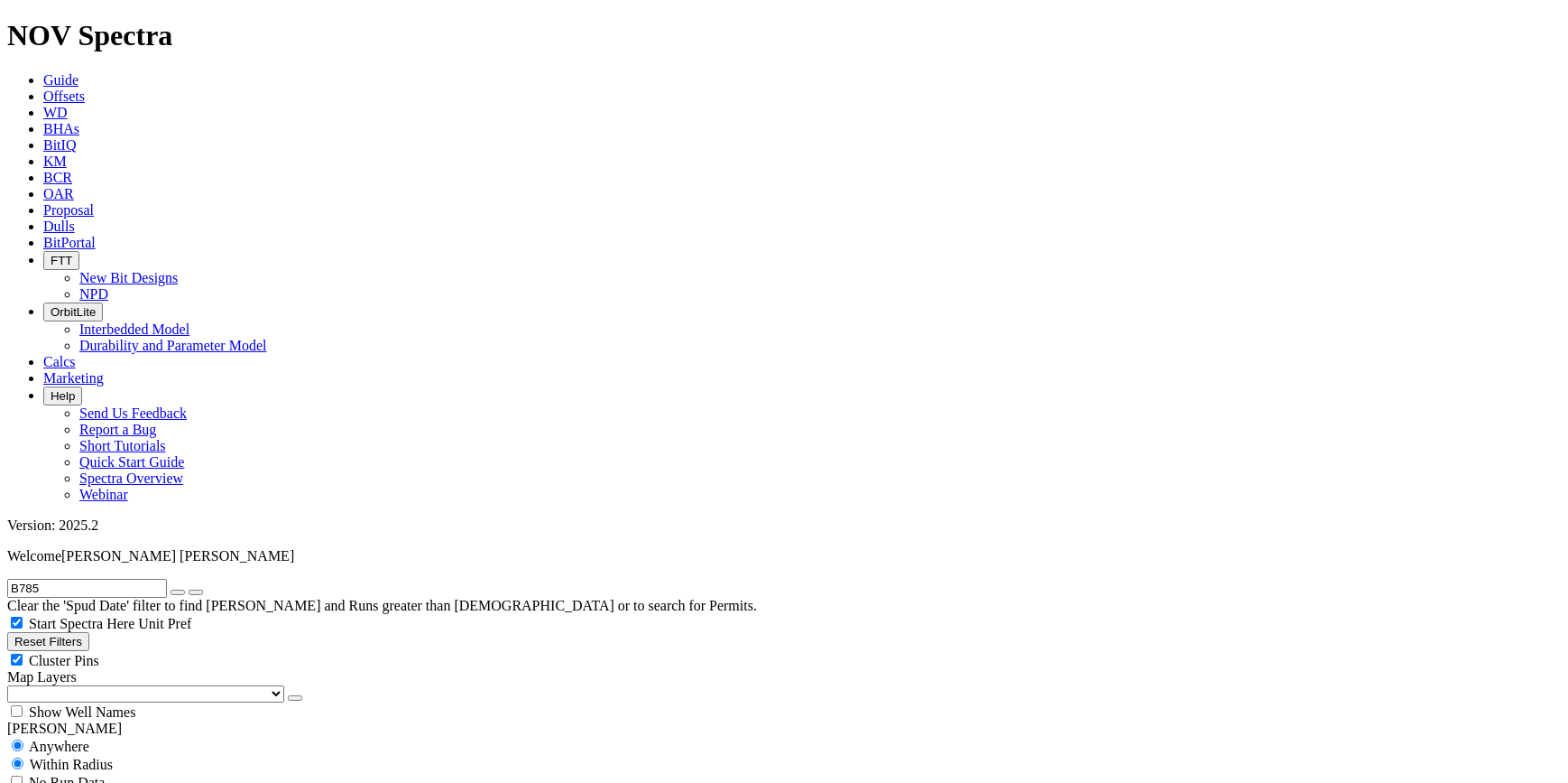
radio input "false"
radio input "true"
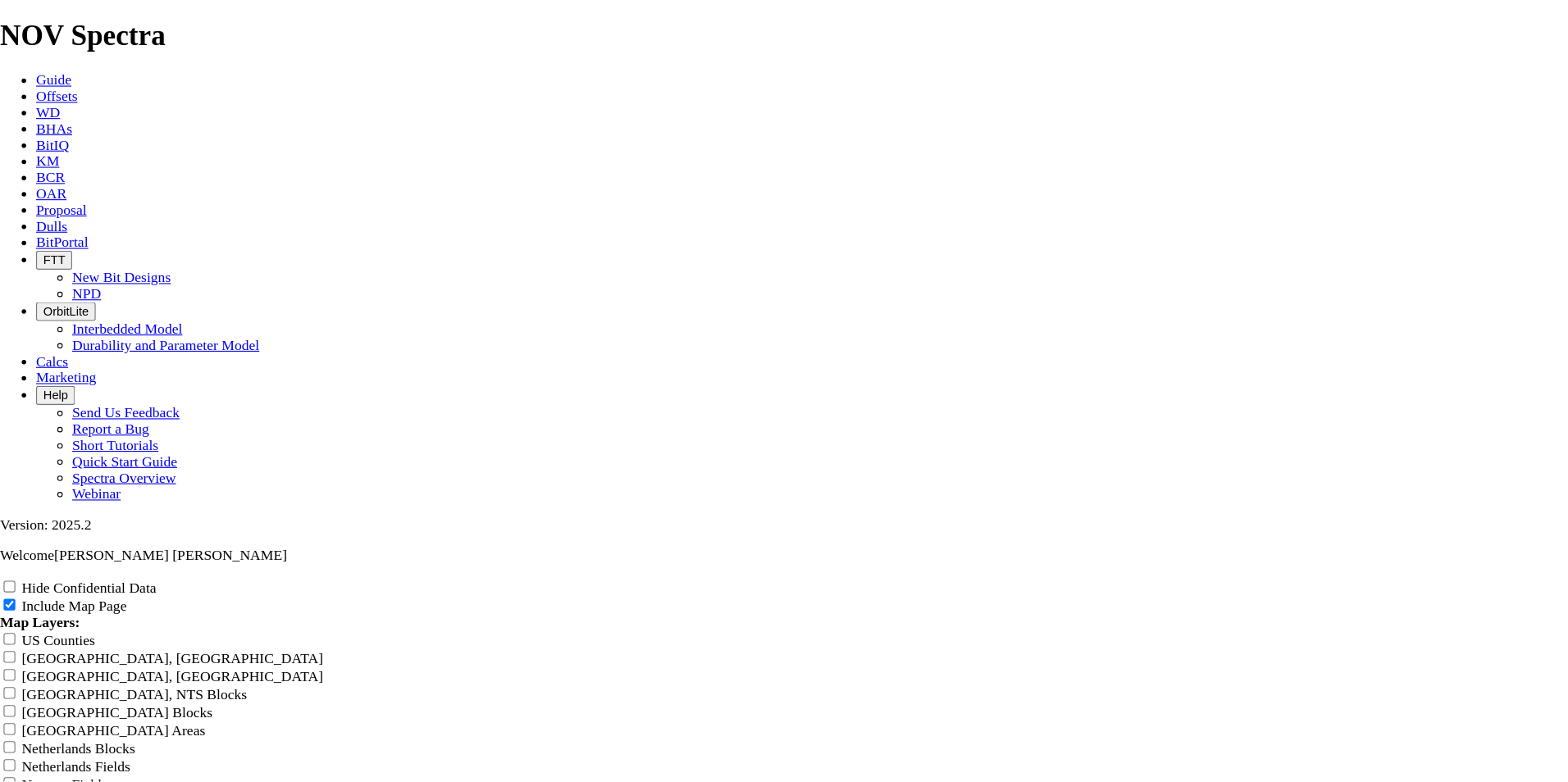
scroll to position [2087, 0]
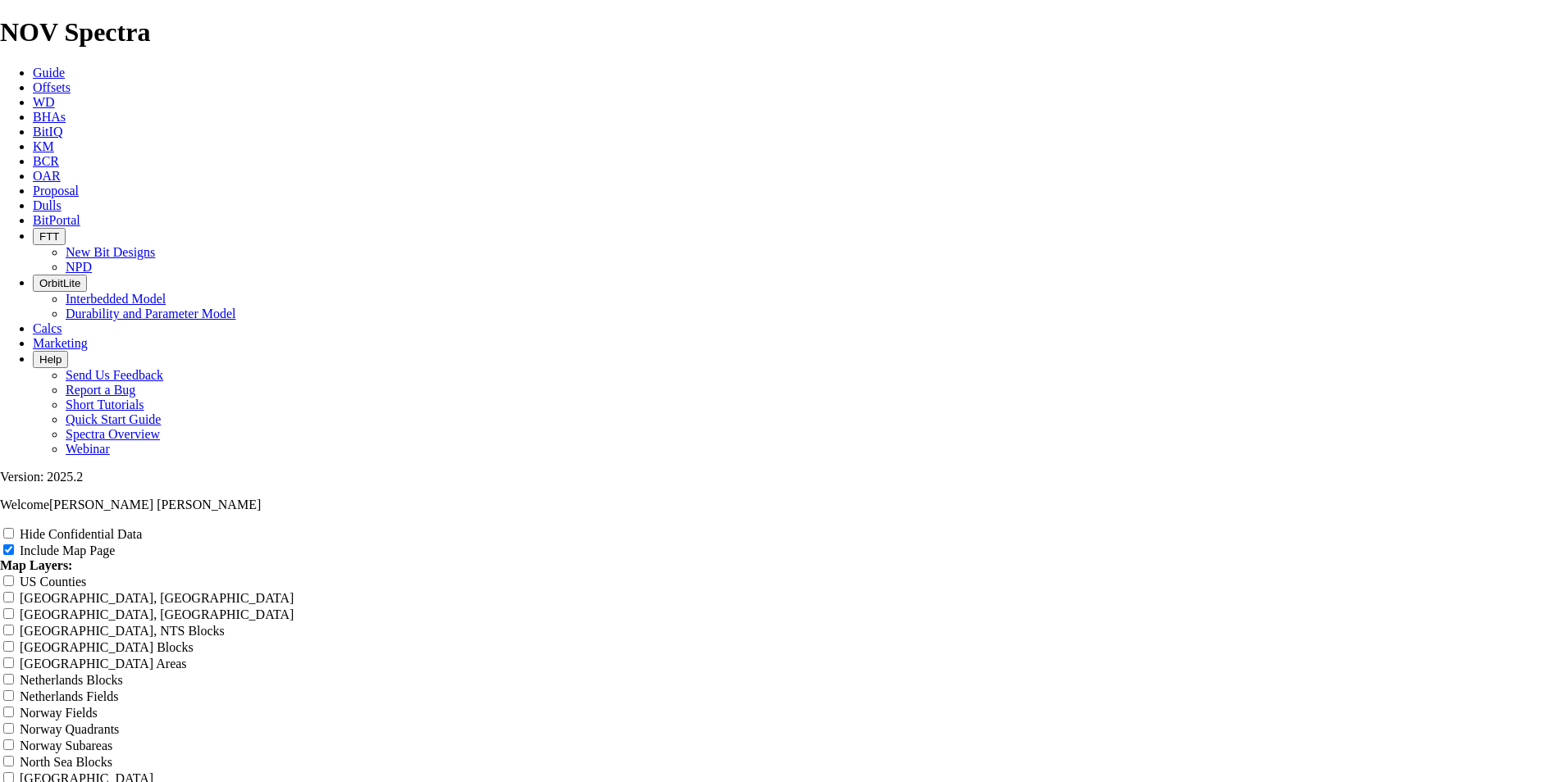
drag, startPoint x: 692, startPoint y: 678, endPoint x: 692, endPoint y: 641, distance: 37.0
drag, startPoint x: 686, startPoint y: 643, endPoint x: 696, endPoint y: 661, distance: 20.6
drag, startPoint x: 481, startPoint y: 674, endPoint x: 466, endPoint y: 644, distance: 33.5
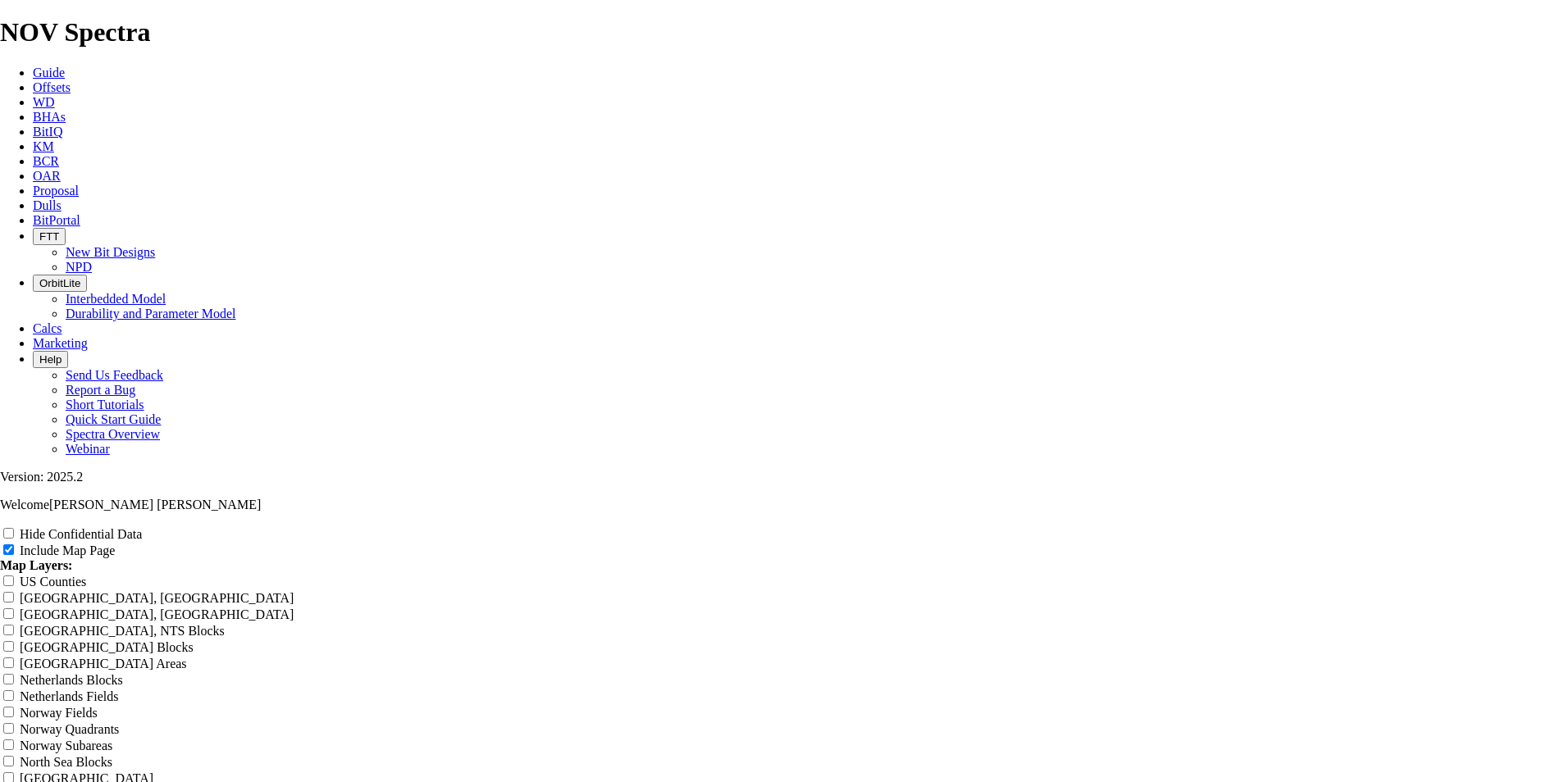
click at [33, 322] on icon at bounding box center [33, 328] width 0 height 14
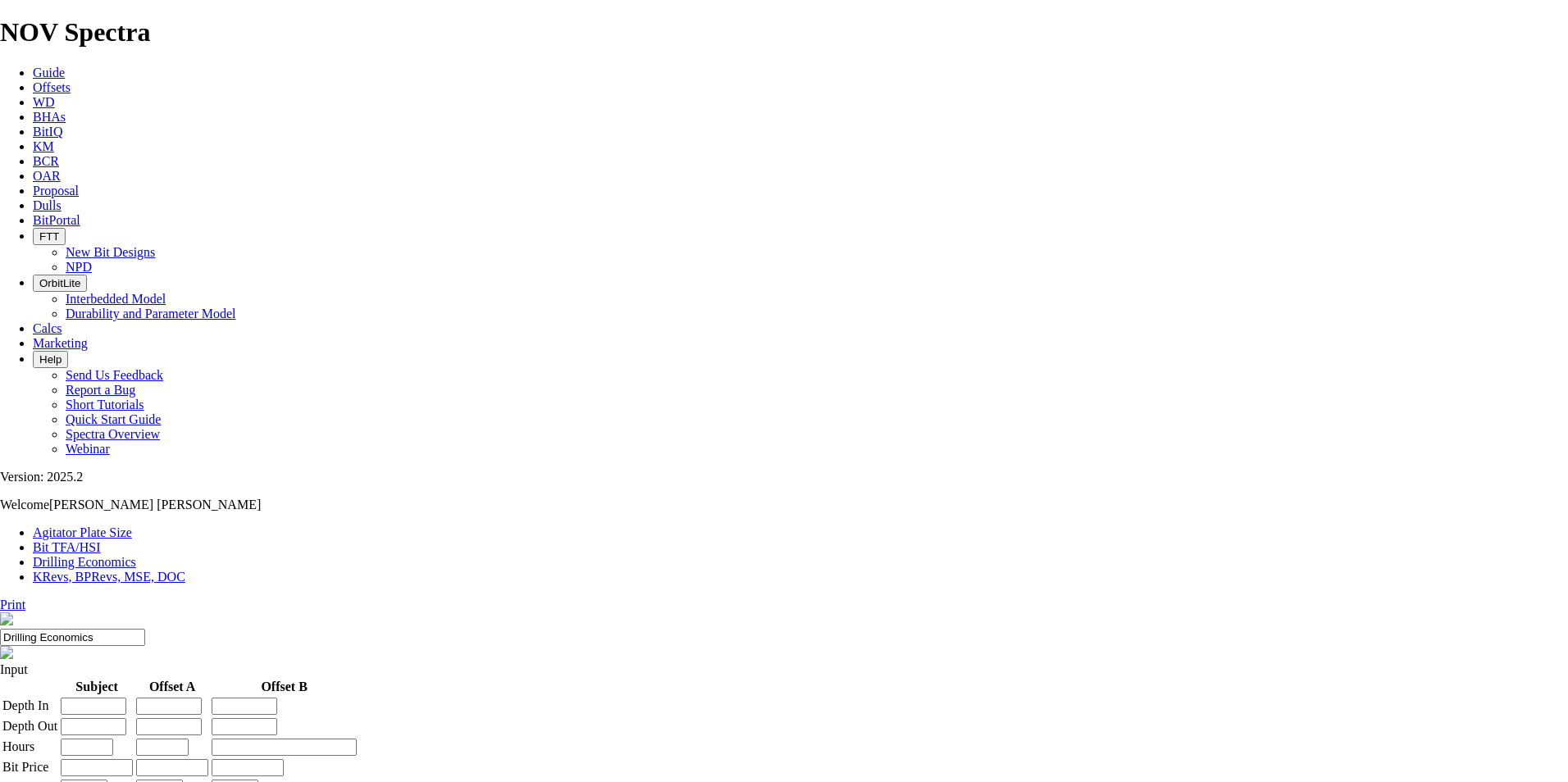
click at [126, 698] on input "number" at bounding box center [93, 706] width 65 height 17
type input "5000"
click at [126, 710] on input "number" at bounding box center [93, 727] width 65 height 17
click at [126, 710] on input "5001" at bounding box center [93, 727] width 65 height 17
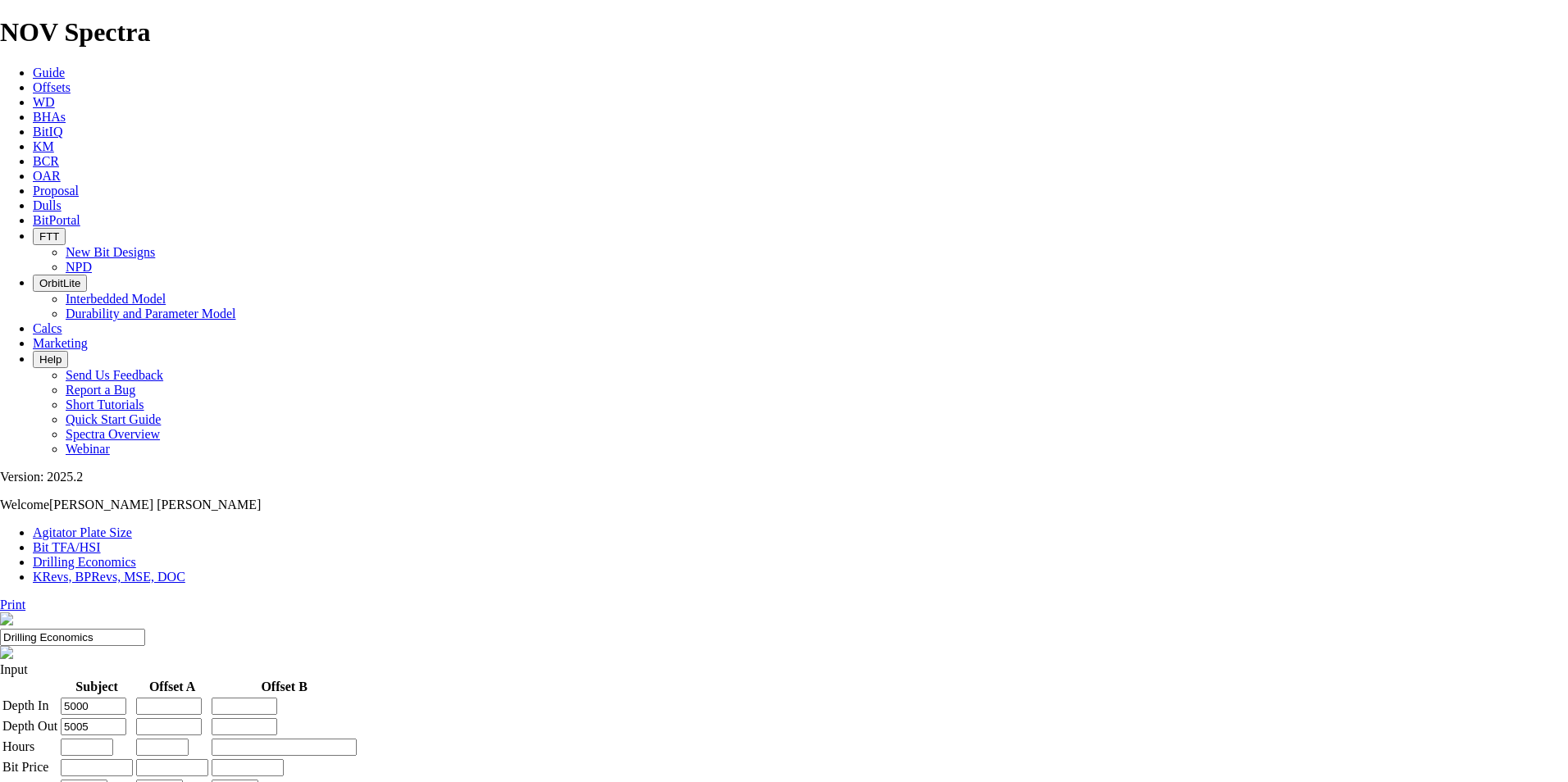
type input "5005"
click at [113, 710] on input "number" at bounding box center [87, 747] width 53 height 17
type input "0"
type input "0.25"
click at [133, 710] on input "number" at bounding box center [97, 768] width 73 height 17
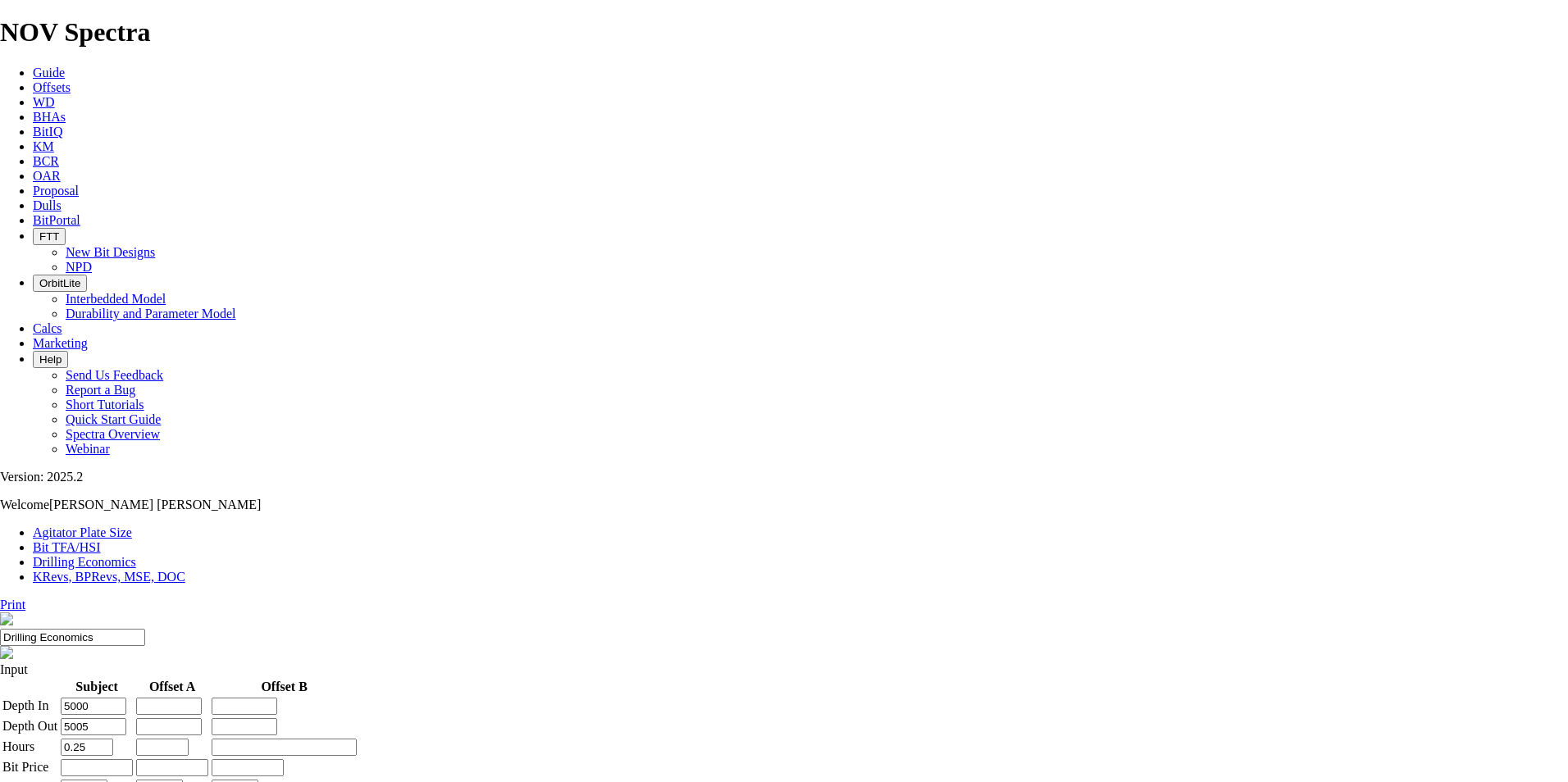
click at [186, 570] on link "KRevs, BPRevs, MSE, DOC" at bounding box center [109, 576] width 152 height 14
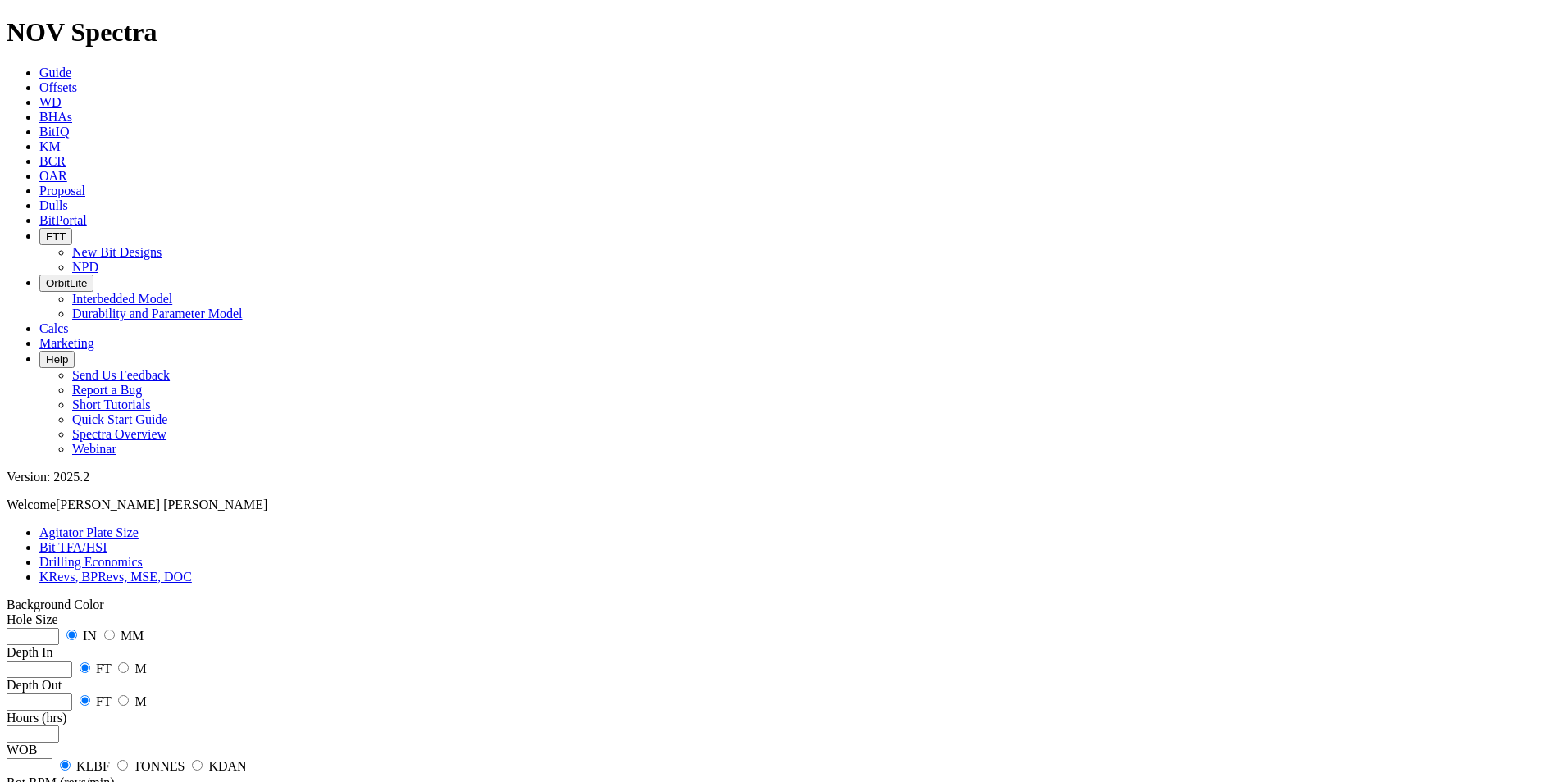
click at [59, 628] on input "number" at bounding box center [33, 636] width 53 height 17
type input "12.25"
click at [73, 661] on input "number" at bounding box center [39, 669] width 65 height 17
click at [129, 662] on input "radio" at bounding box center [123, 668] width 11 height 11
radio input "true"
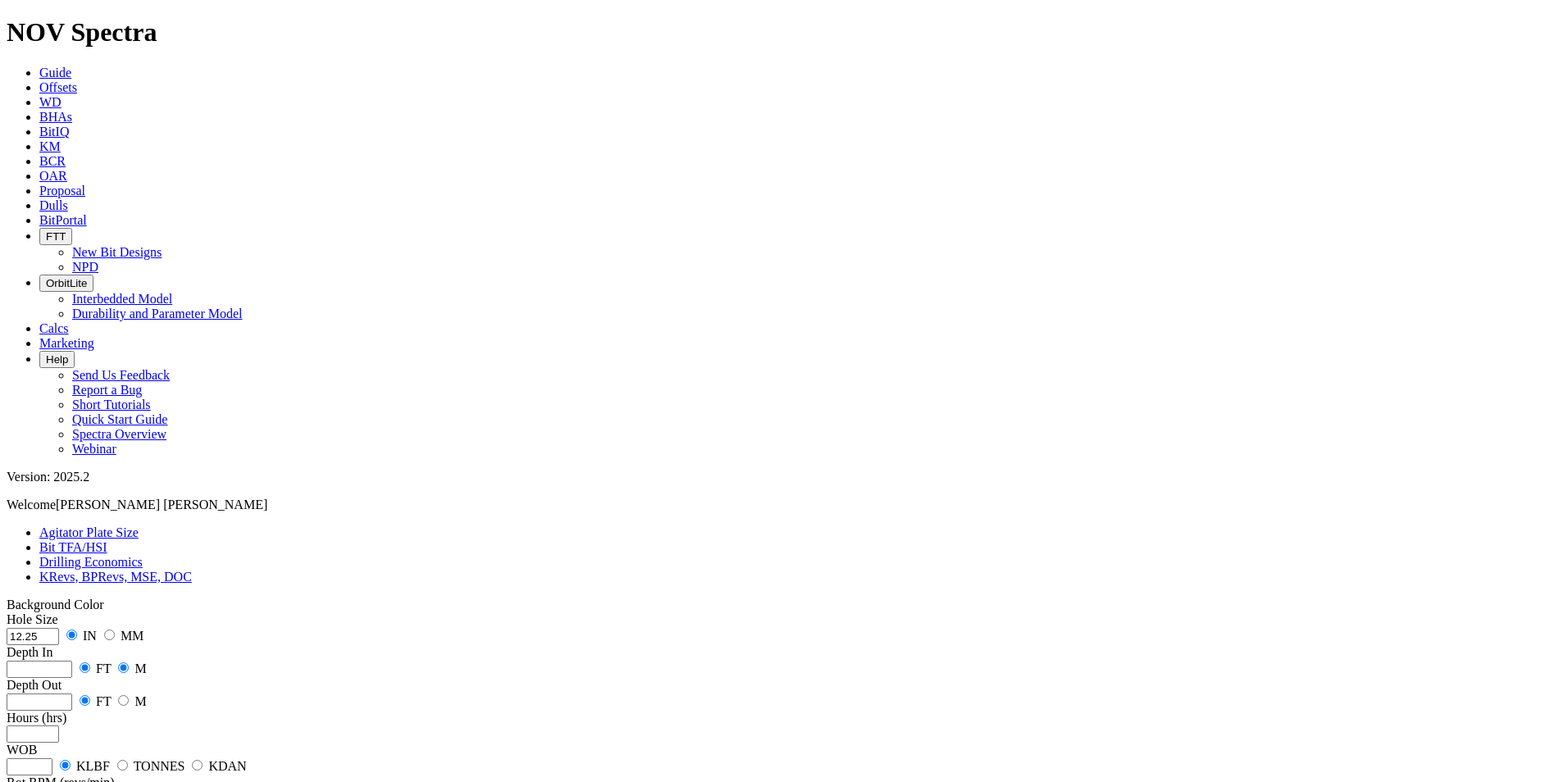
radio input "false"
radio input "true"
click at [73, 661] on input "number" at bounding box center [39, 669] width 65 height 17
type input "5000"
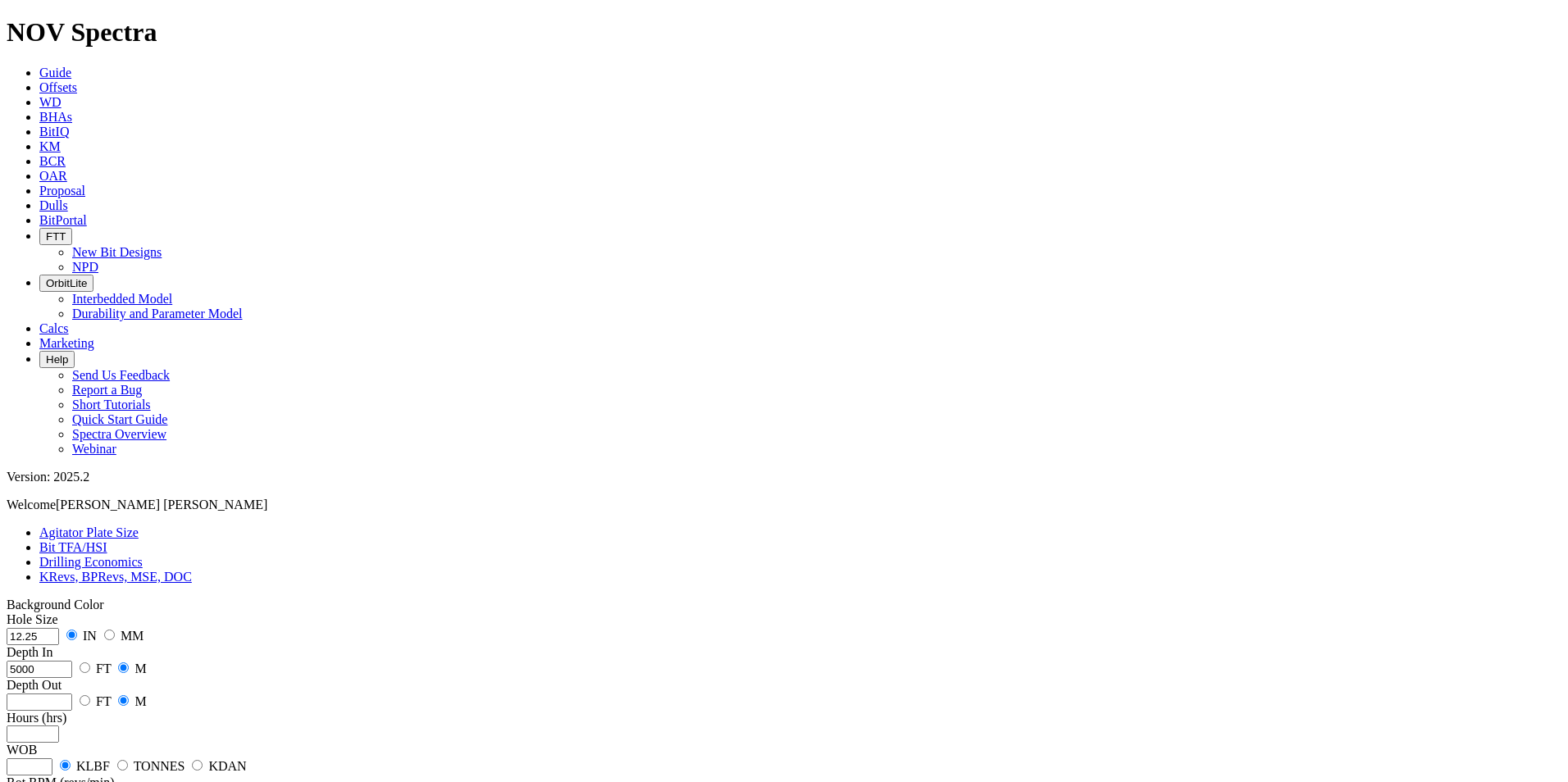
click at [73, 694] on input "number" at bounding box center [39, 702] width 65 height 17
type input "5005"
click at [59, 710] on input "number" at bounding box center [33, 734] width 53 height 17
type input "0.25"
click at [53, 710] on input "number" at bounding box center [29, 767] width 46 height 17
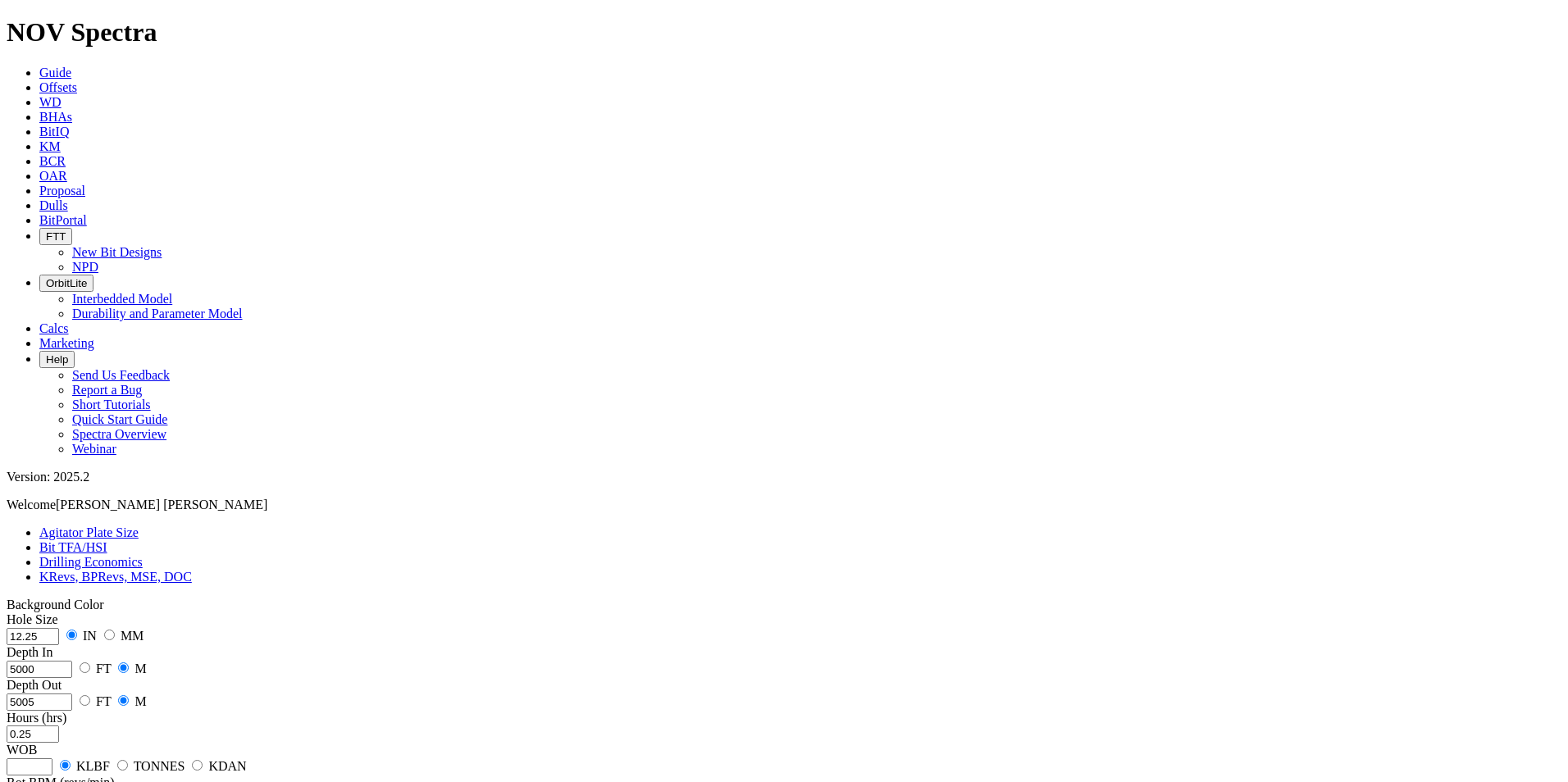
click at [128, 710] on input "radio" at bounding box center [122, 766] width 11 height 11
radio input "true"
radio input "false"
click at [53, 710] on input "number" at bounding box center [29, 767] width 46 height 17
type input "14"
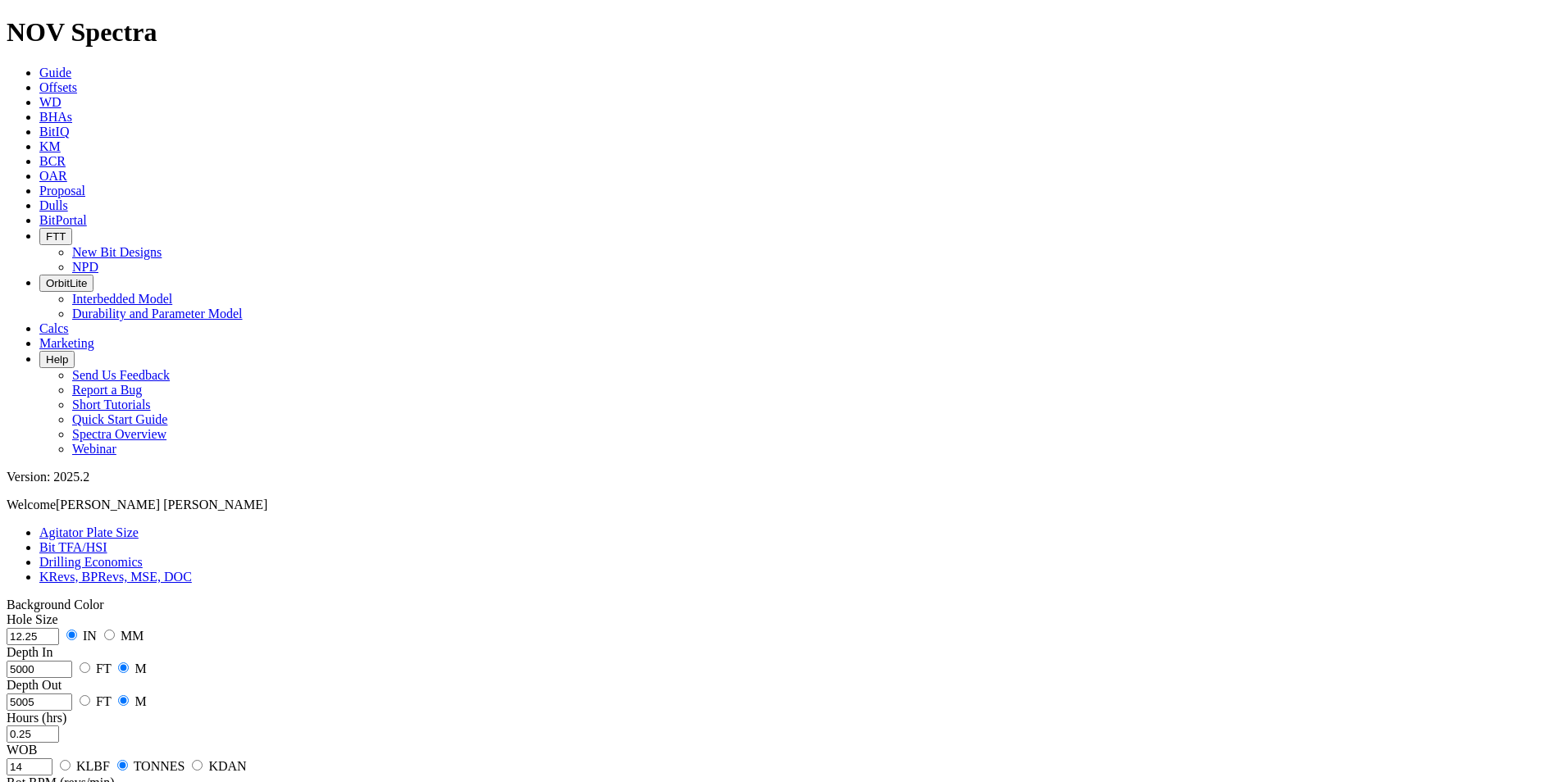
type input "150"
radio input "true"
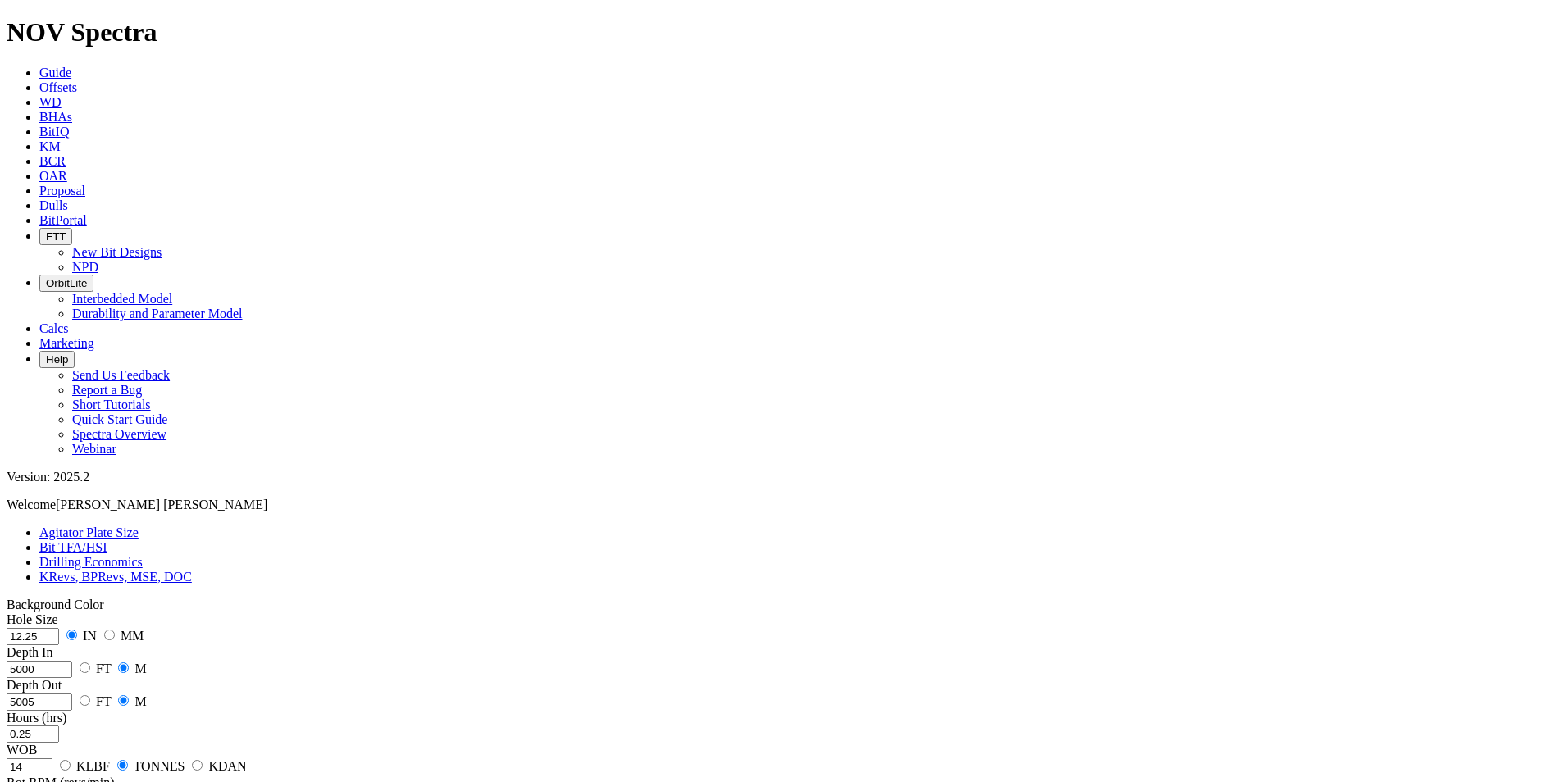
radio input "false"
click at [73, 613] on div "Hole Size 12.25 IN MM Depth In 5000 FT M Depth Out 5005 FT M Hours (hrs) 0.25 W…" at bounding box center [784, 760] width 1555 height 295
type input "15000"
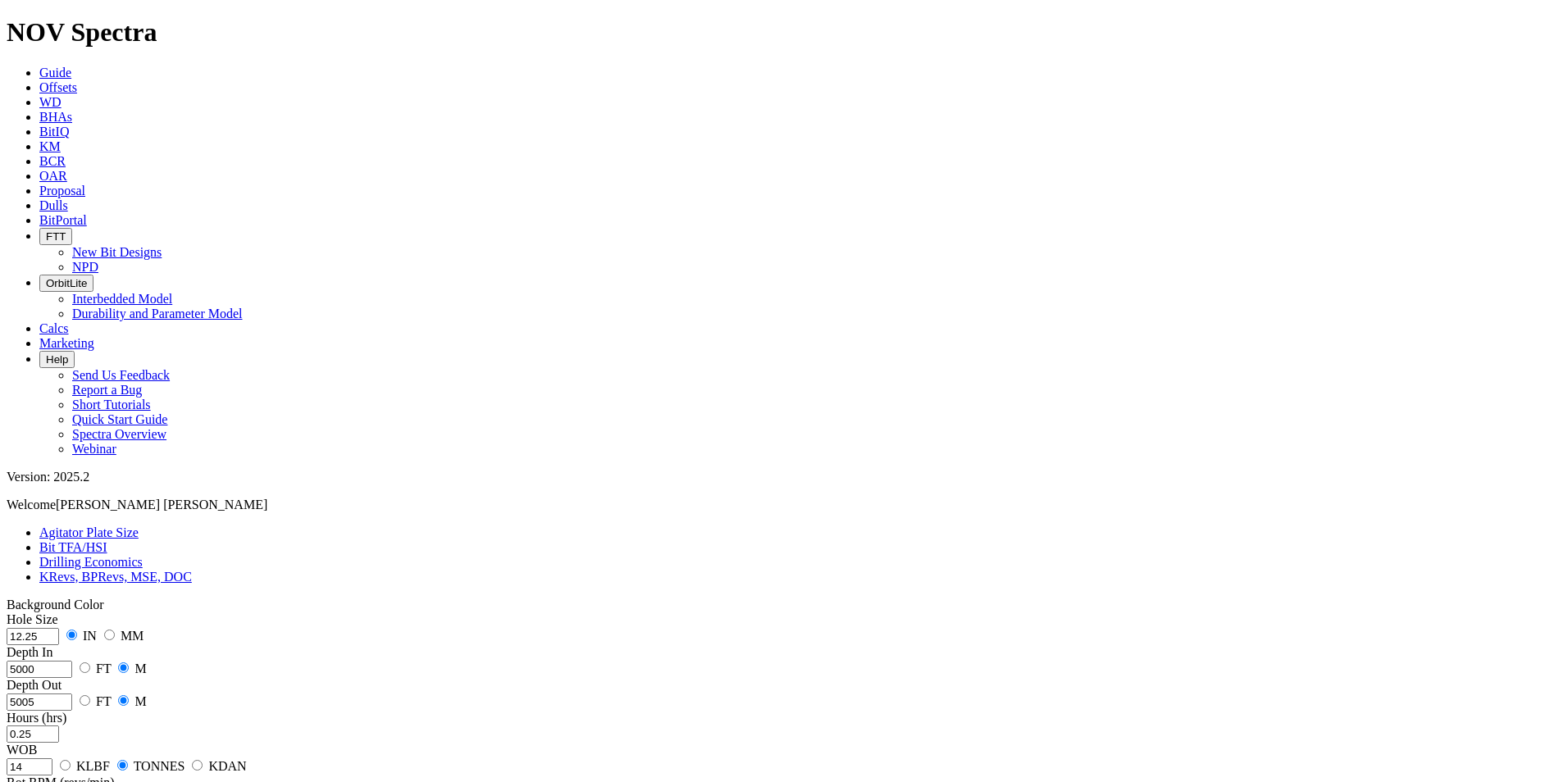
type input "600"
type input "0"
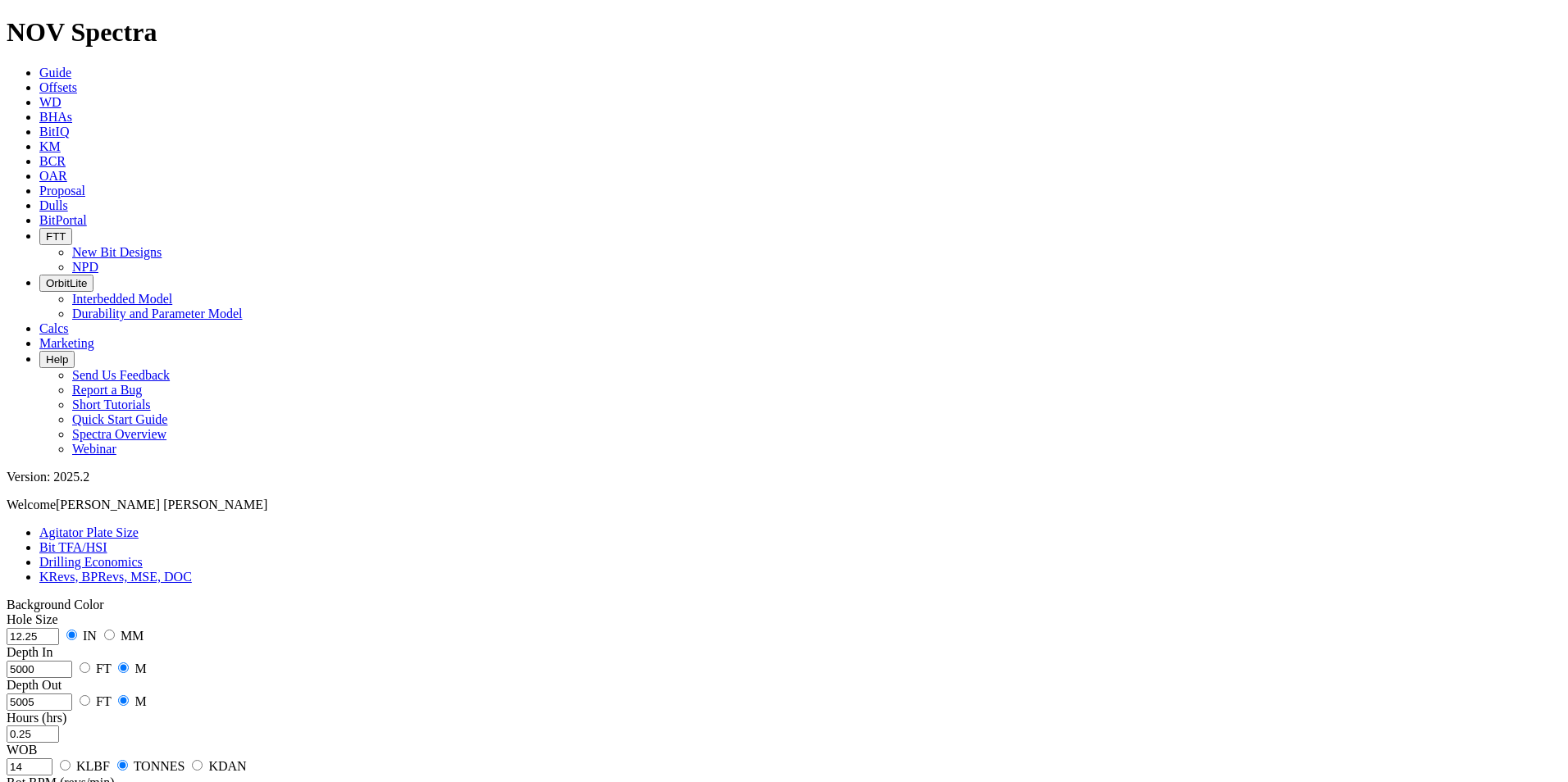
click at [59, 710] on input "0.25" at bounding box center [33, 734] width 53 height 17
click at [53, 710] on input "14" at bounding box center [29, 767] width 46 height 17
click at [59, 710] on input "0.2" at bounding box center [33, 734] width 53 height 17
click at [59, 710] on input "0.25" at bounding box center [33, 734] width 53 height 17
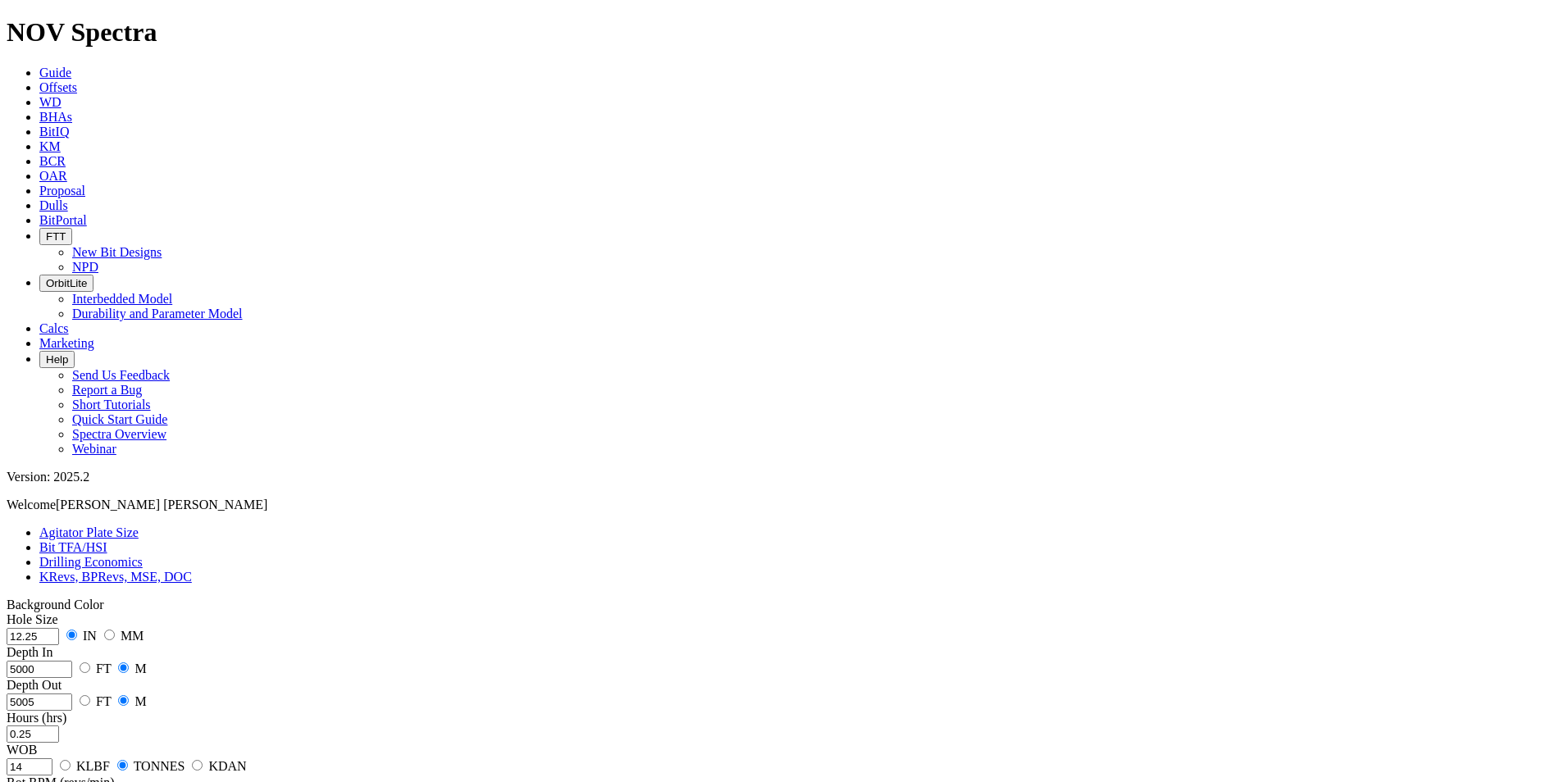
click at [59, 710] on input "0.25" at bounding box center [33, 734] width 53 height 17
type input "0.2"
drag, startPoint x: 822, startPoint y: 20, endPoint x: 787, endPoint y: 31, distance: 36.7
click at [65, 230] on span "FTT" at bounding box center [56, 237] width 20 height 13
click at [87, 277] on span "OrbitLite" at bounding box center [66, 284] width 41 height 13
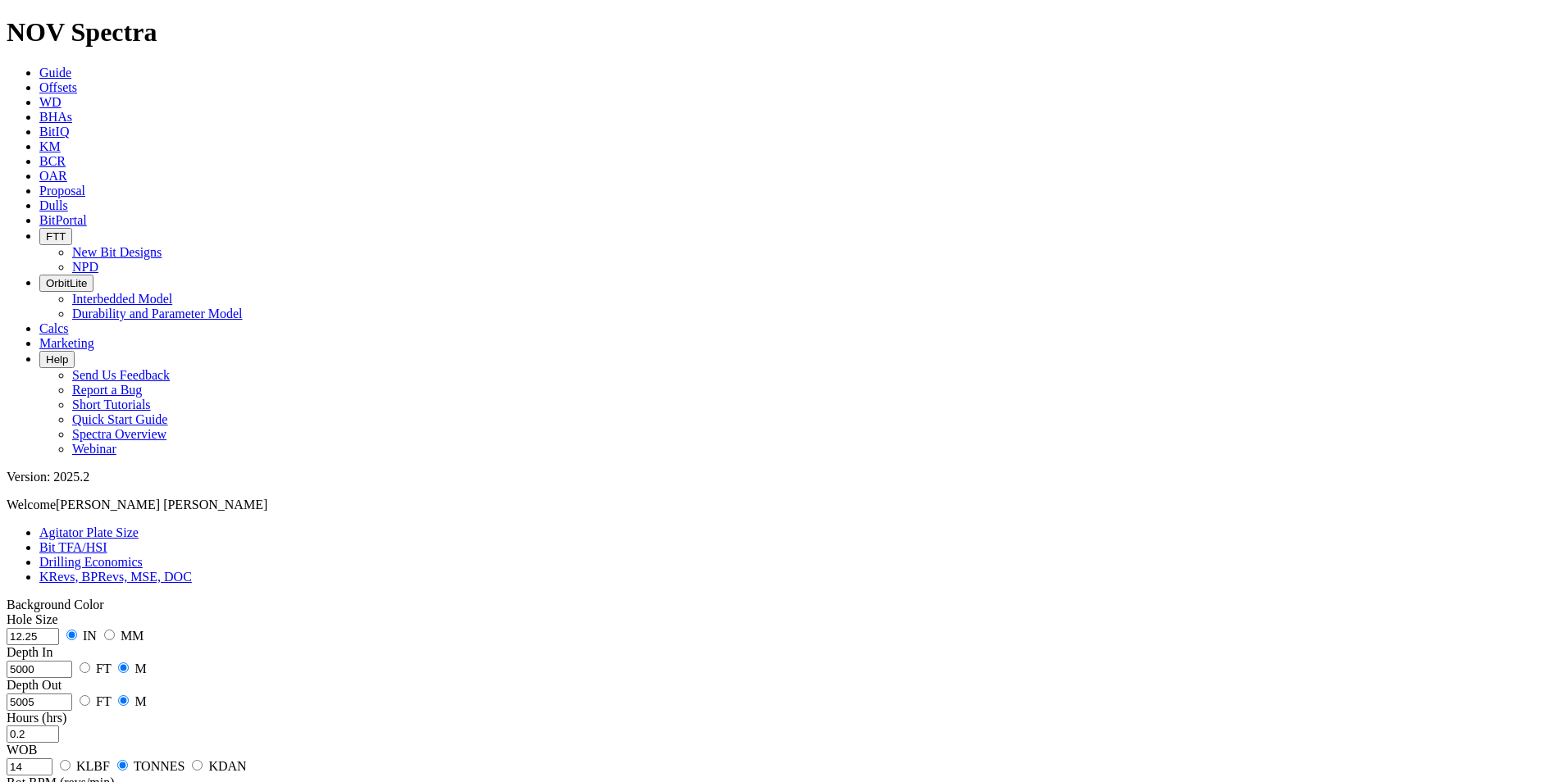
click at [46, 277] on icon "button" at bounding box center [46, 284] width 0 height 13
click at [243, 306] on link "Durability and Parameter Model" at bounding box center [158, 313] width 170 height 14
